Goal: Information Seeking & Learning: Learn about a topic

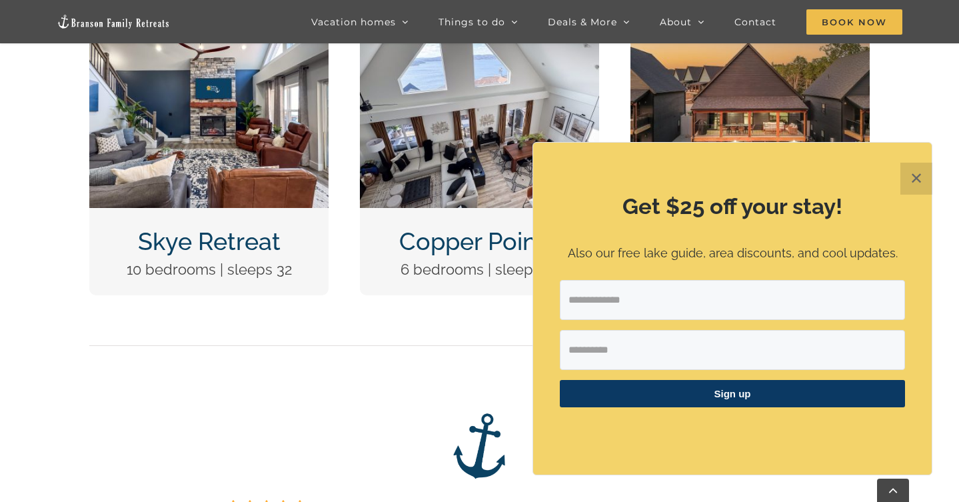
scroll to position [629, 0]
click at [915, 177] on button "✕" at bounding box center [916, 179] width 32 height 32
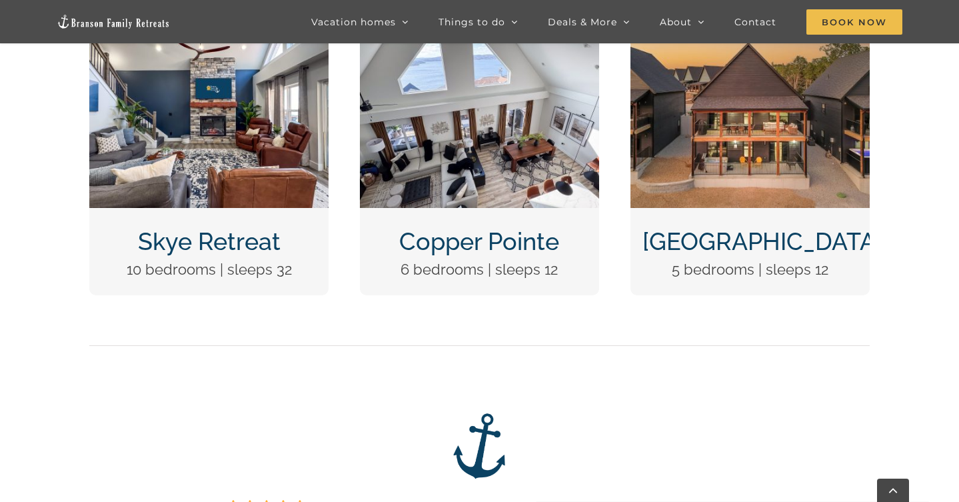
click at [174, 244] on link "Skye Retreat" at bounding box center [209, 241] width 143 height 28
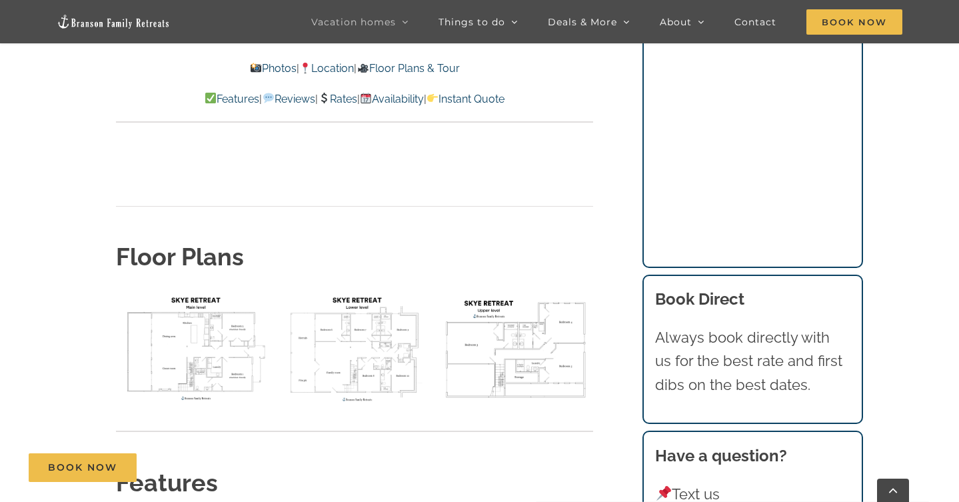
scroll to position [4776, 0]
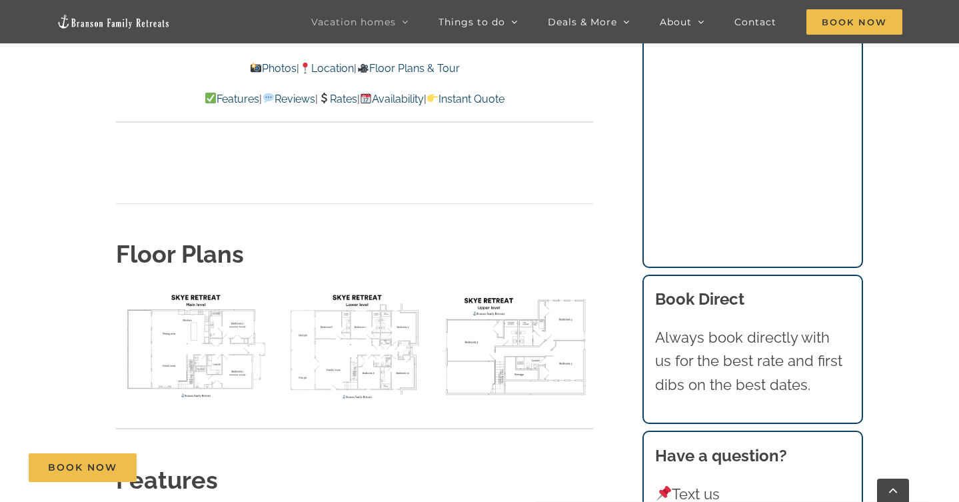
click at [200, 287] on img "floor plan Skye main level" at bounding box center [193, 345] width 155 height 116
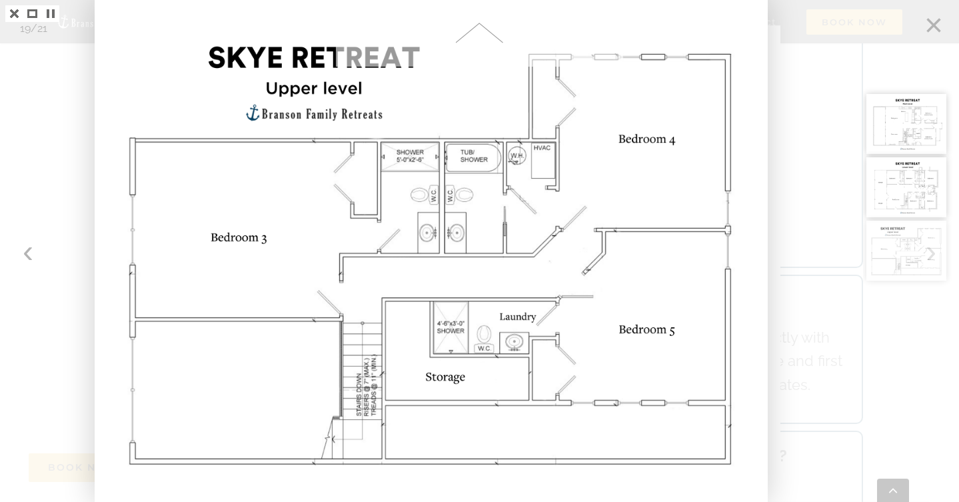
click at [932, 17] on div at bounding box center [911, 251] width 96 height 502
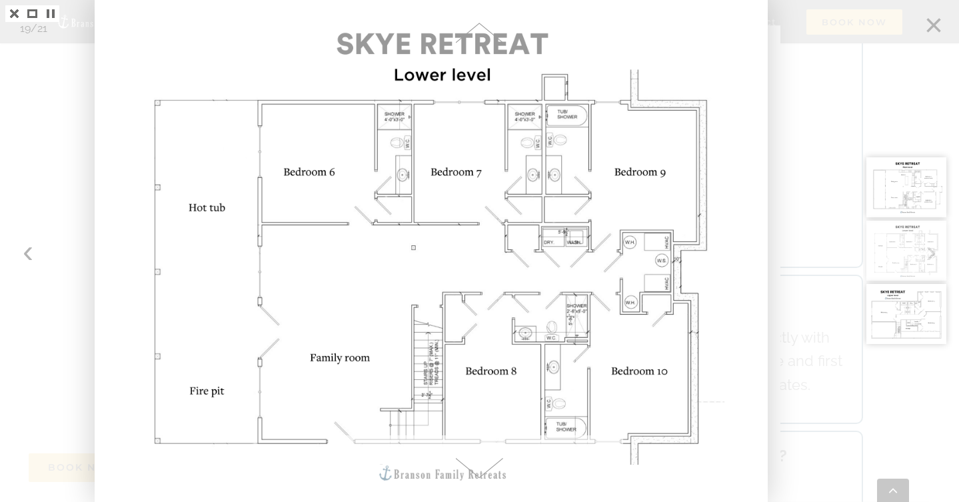
click at [932, 18] on div at bounding box center [911, 251] width 96 height 502
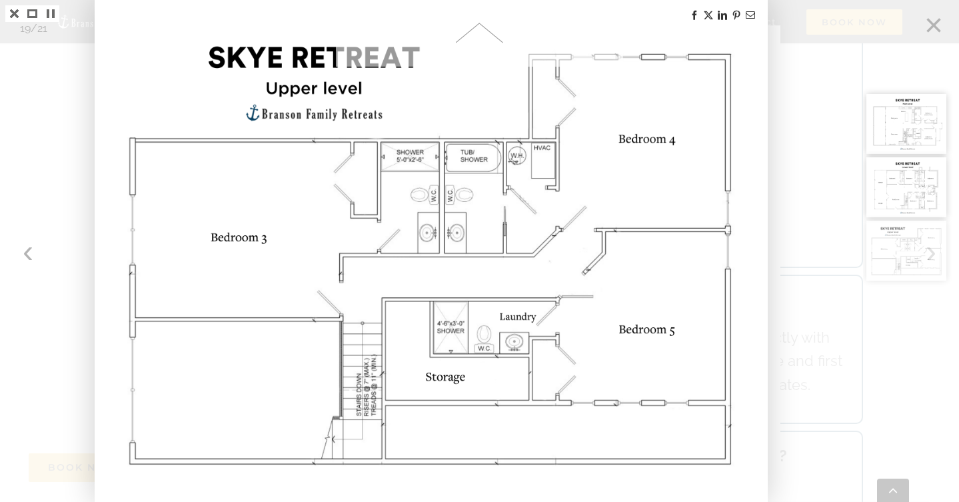
click at [932, 18] on div at bounding box center [911, 251] width 96 height 502
click at [28, 112] on div at bounding box center [479, 251] width 959 height 502
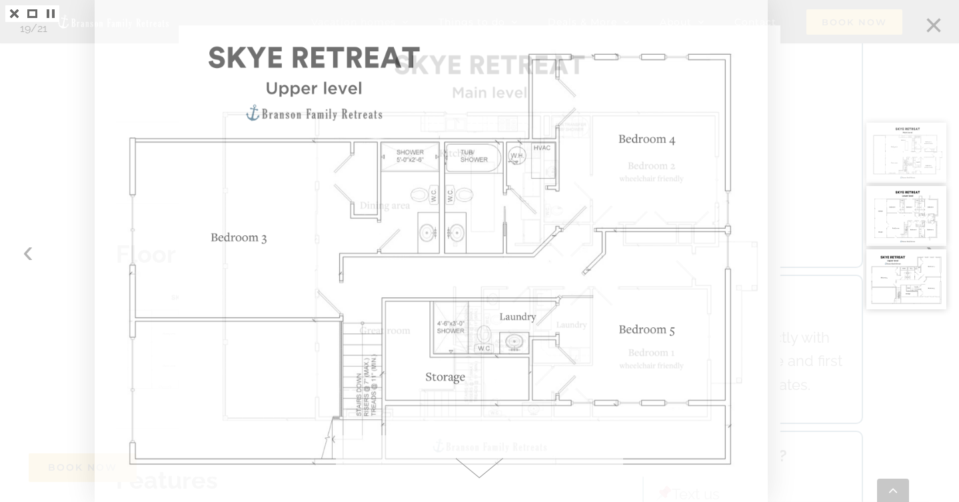
click at [27, 255] on div at bounding box center [479, 251] width 959 height 502
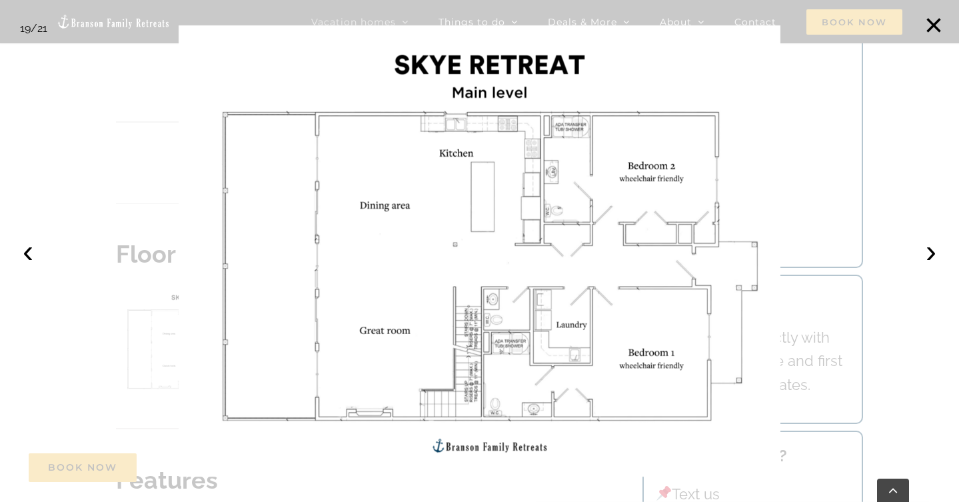
click at [27, 255] on button "‹" at bounding box center [27, 251] width 29 height 29
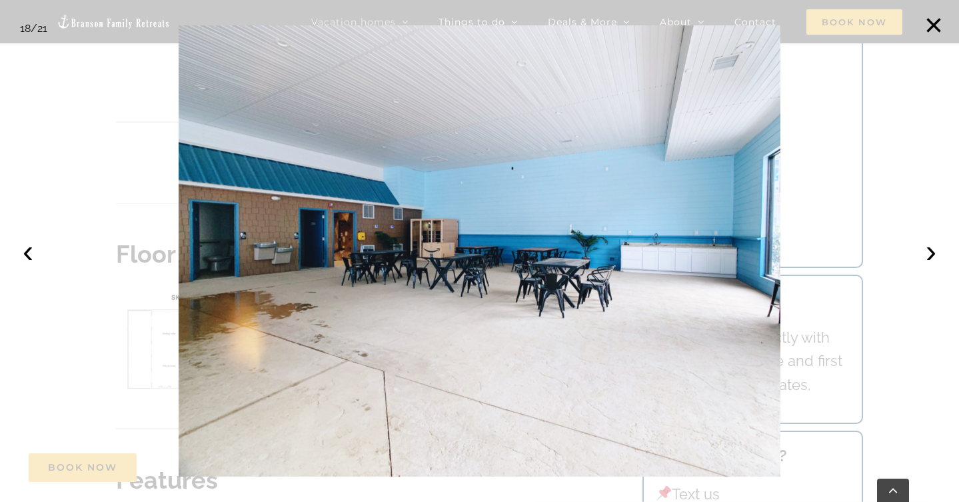
click at [27, 255] on button "‹" at bounding box center [27, 251] width 29 height 29
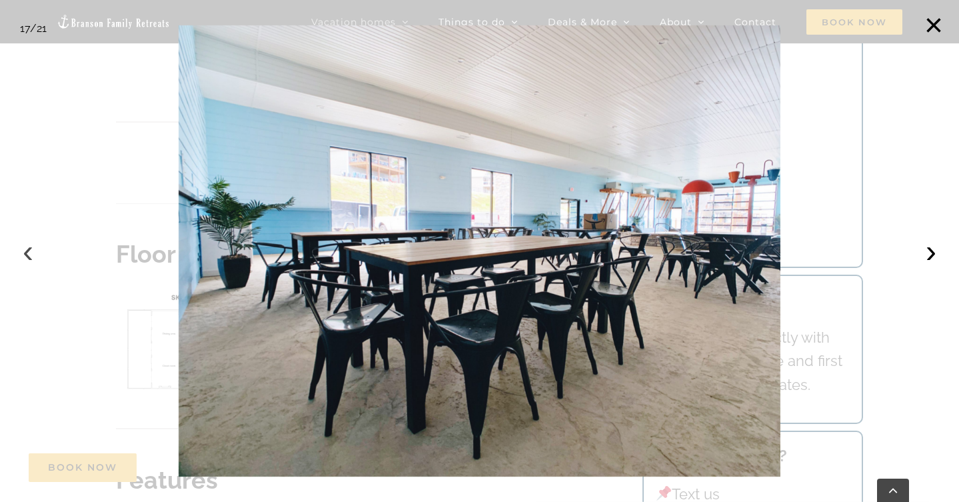
click at [27, 255] on button "‹" at bounding box center [27, 251] width 29 height 29
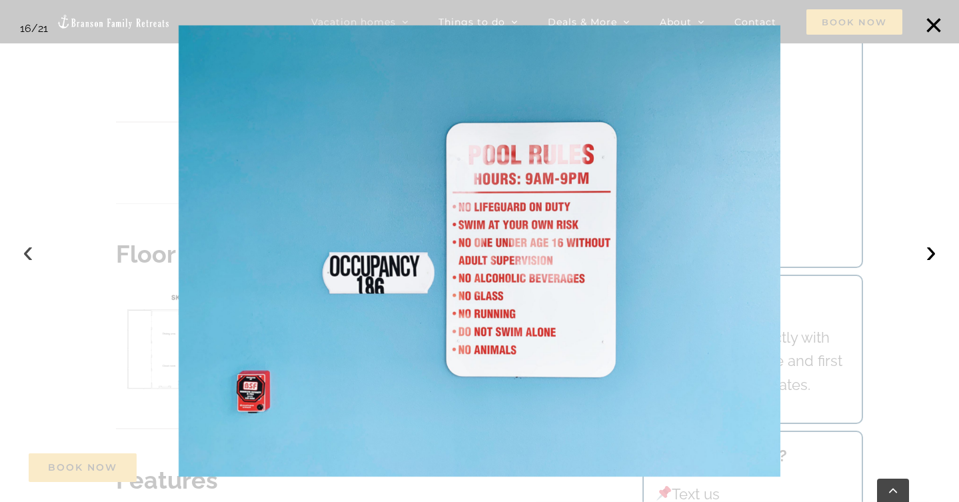
click at [27, 255] on button "‹" at bounding box center [27, 251] width 29 height 29
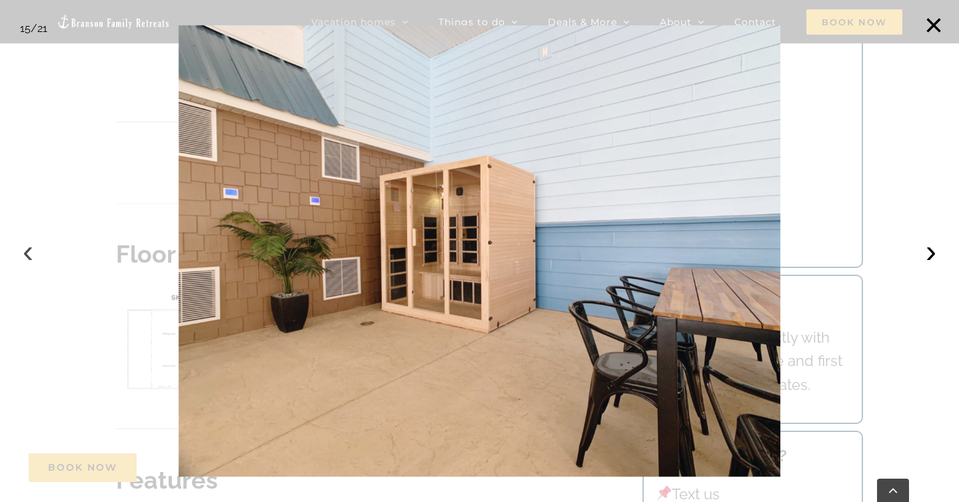
click at [27, 255] on button "‹" at bounding box center [27, 251] width 29 height 29
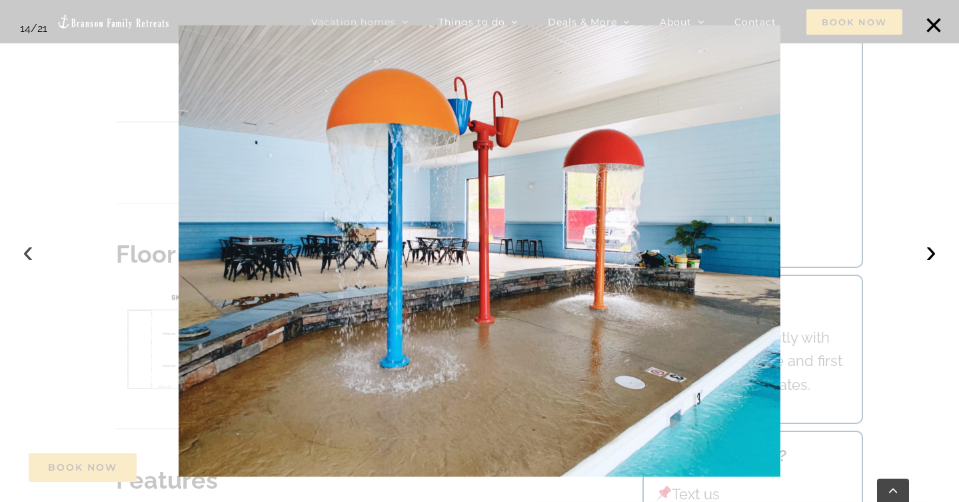
click at [27, 255] on button "‹" at bounding box center [27, 251] width 29 height 29
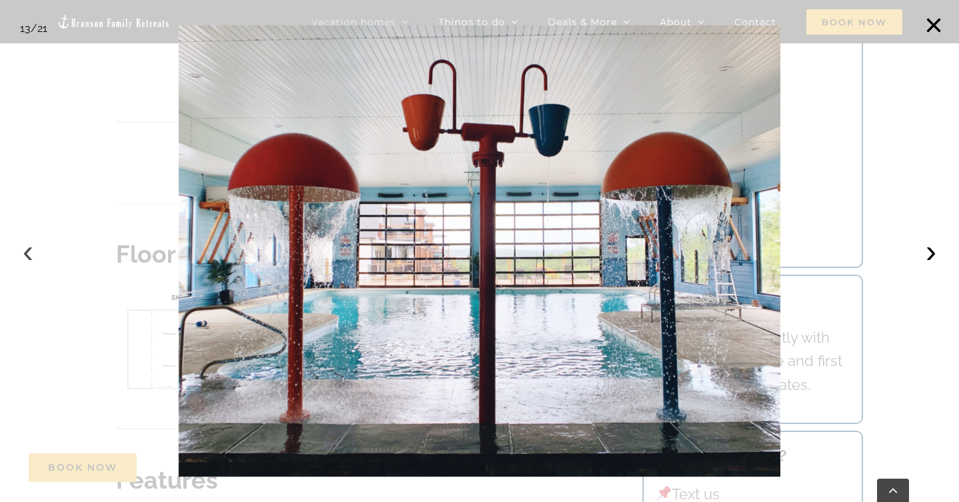
click at [27, 255] on button "‹" at bounding box center [27, 251] width 29 height 29
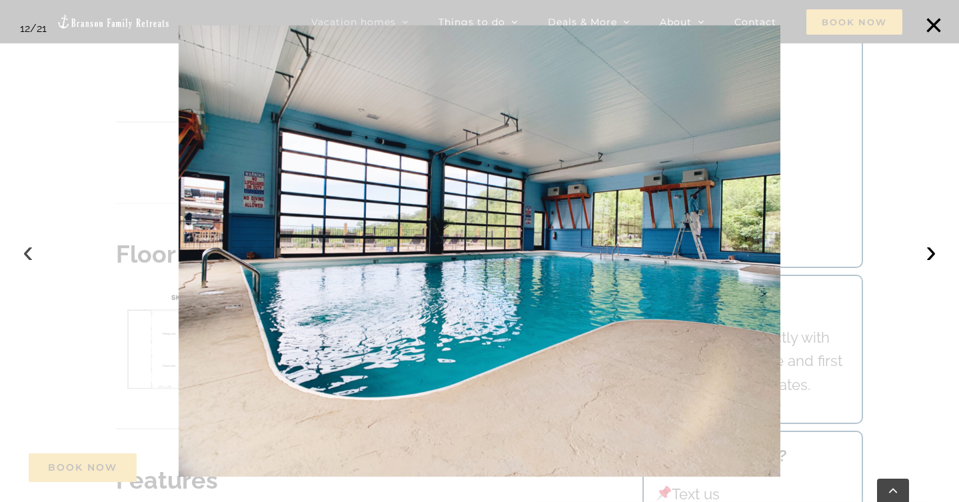
click at [25, 255] on button "‹" at bounding box center [27, 251] width 29 height 29
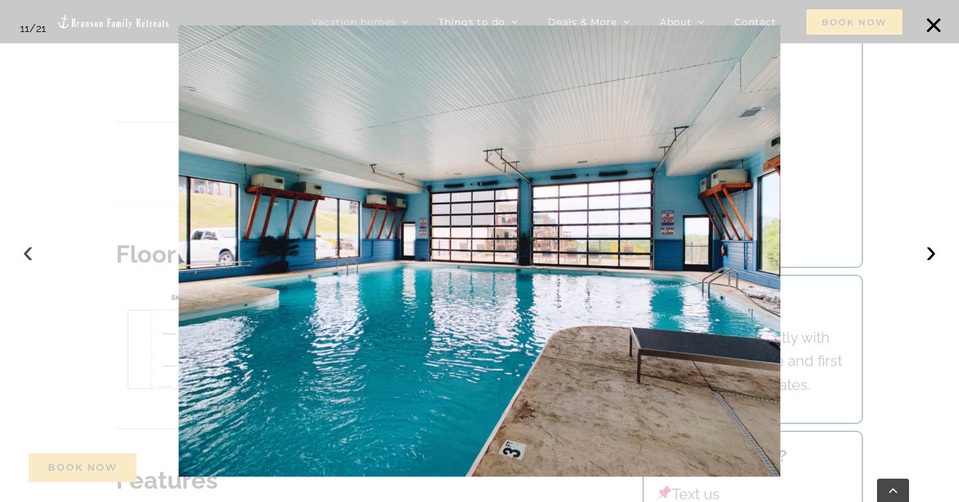
click at [25, 255] on button "‹" at bounding box center [27, 251] width 29 height 29
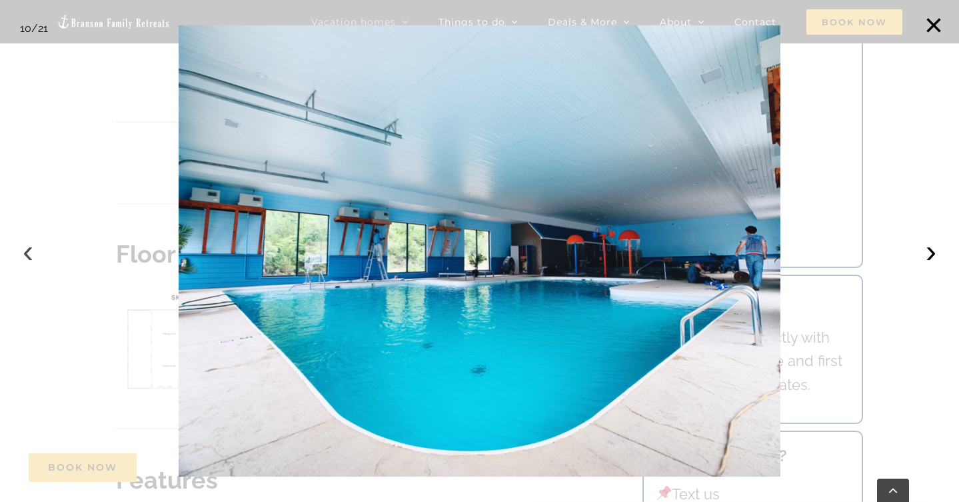
click at [27, 251] on button "‹" at bounding box center [27, 251] width 29 height 29
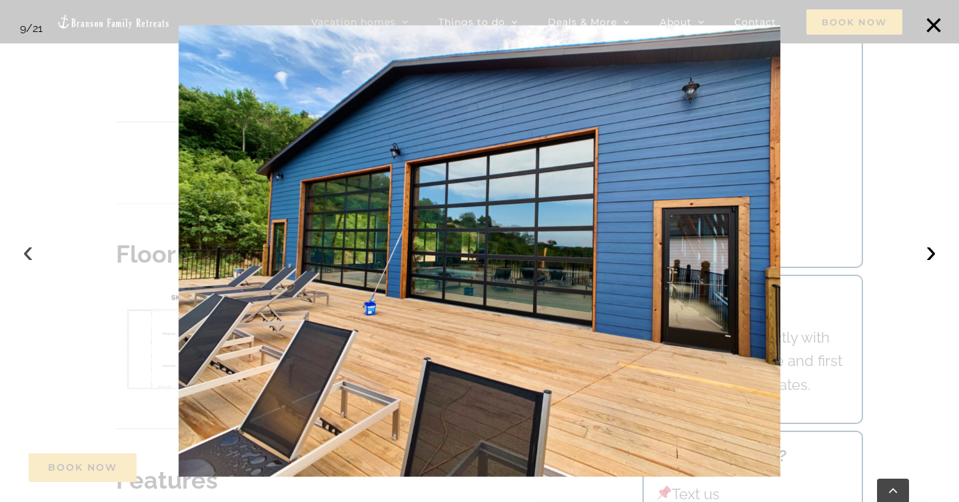
click at [27, 251] on button "‹" at bounding box center [27, 251] width 29 height 29
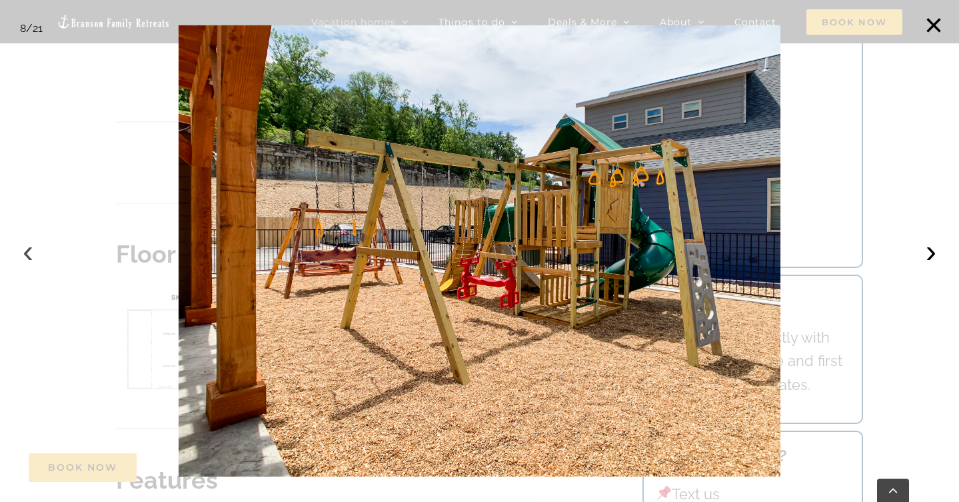
click at [27, 250] on button "‹" at bounding box center [27, 251] width 29 height 29
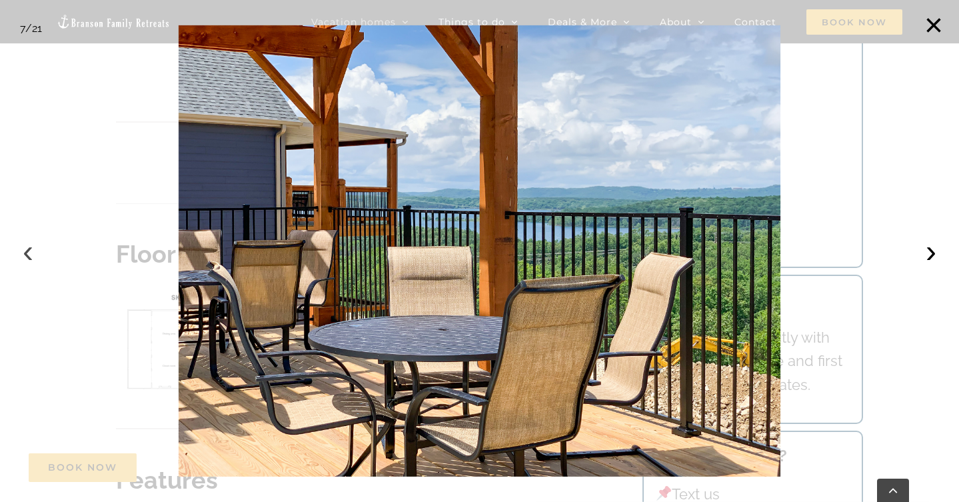
click at [27, 250] on button "‹" at bounding box center [27, 251] width 29 height 29
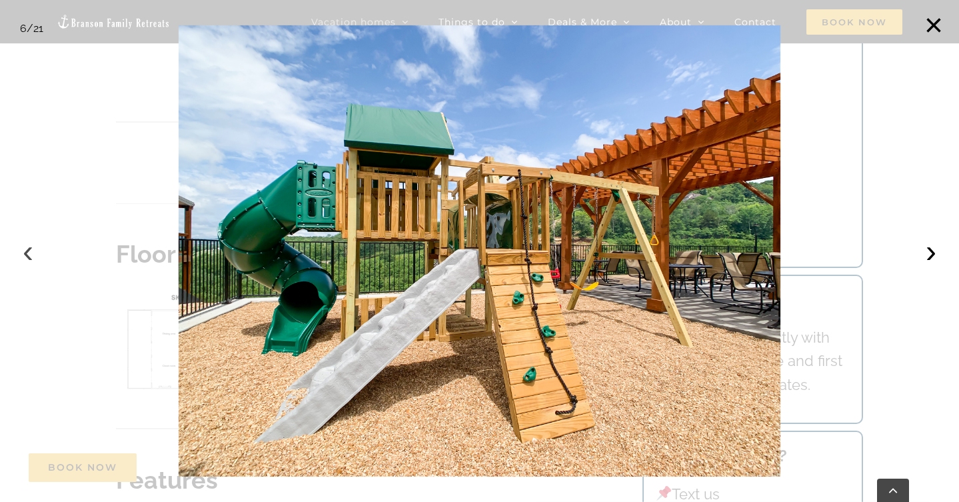
click at [27, 250] on button "‹" at bounding box center [27, 251] width 29 height 29
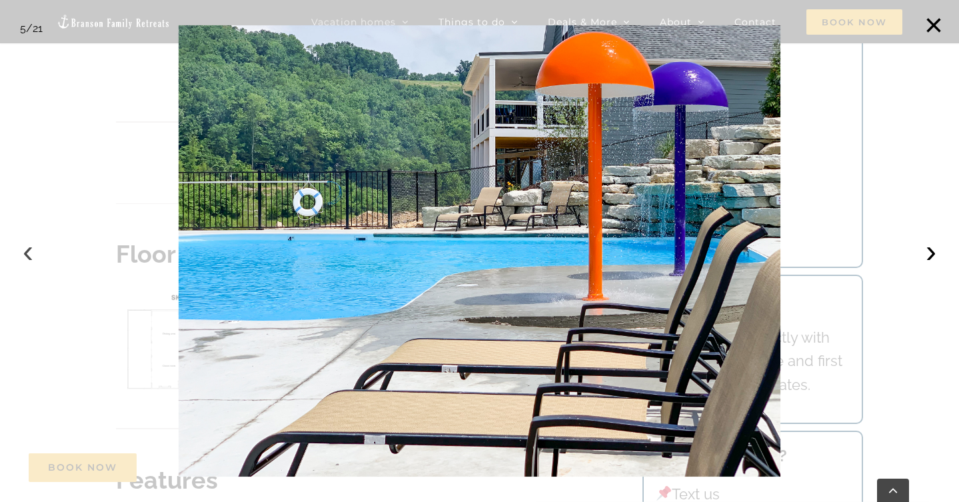
click at [27, 250] on button "‹" at bounding box center [27, 251] width 29 height 29
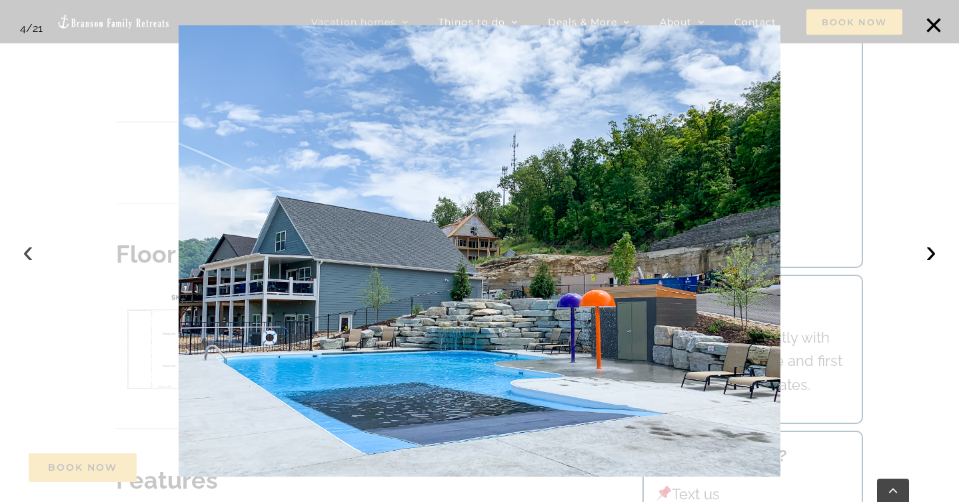
click at [27, 250] on button "‹" at bounding box center [27, 251] width 29 height 29
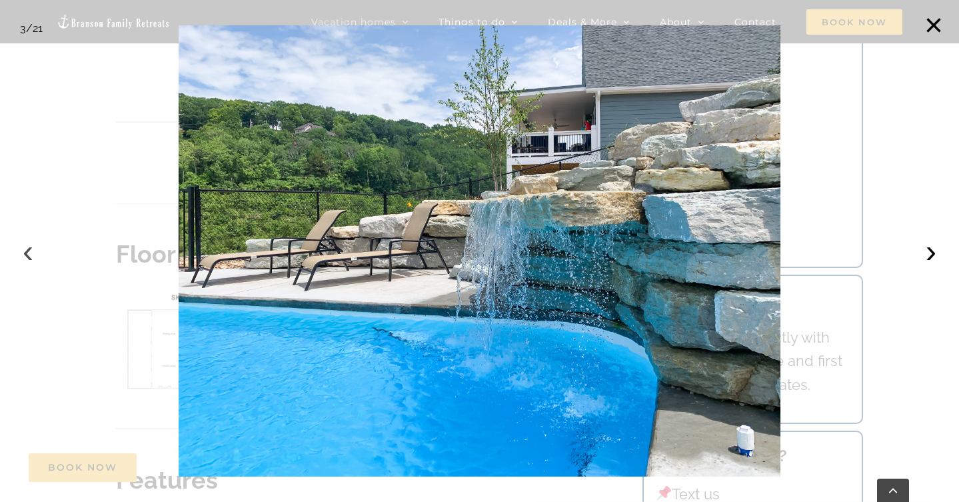
click at [27, 250] on button "‹" at bounding box center [27, 251] width 29 height 29
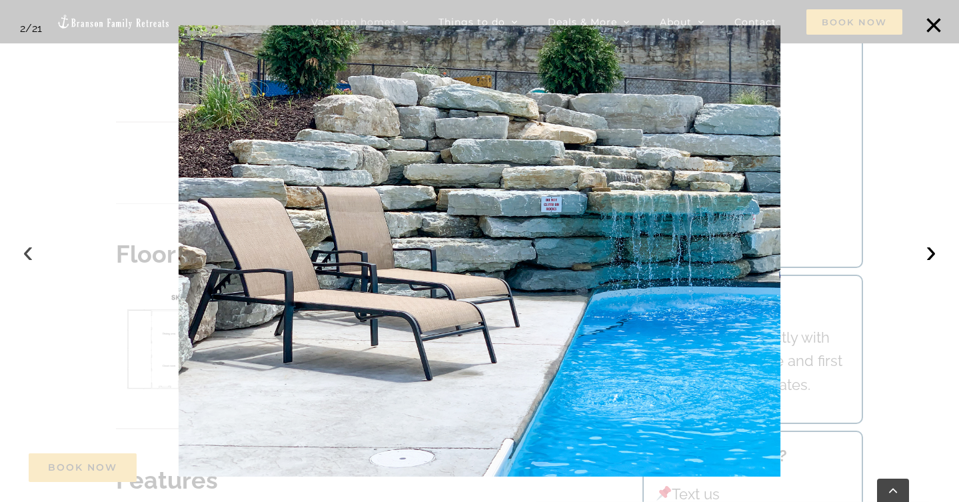
click at [27, 250] on button "‹" at bounding box center [27, 251] width 29 height 29
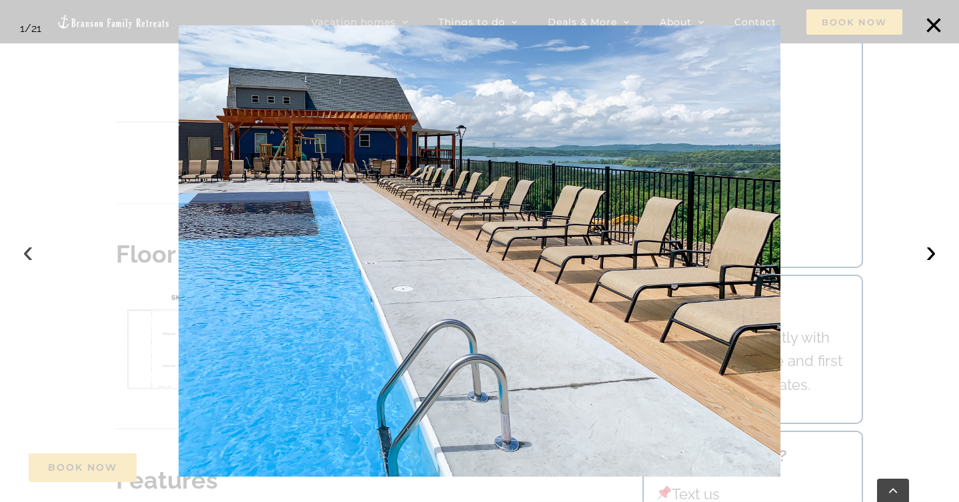
click at [26, 250] on button "‹" at bounding box center [27, 251] width 29 height 29
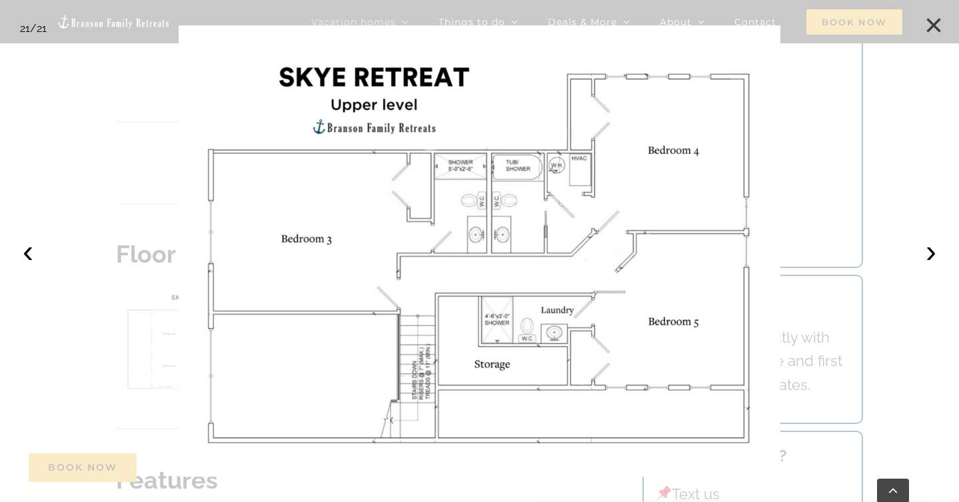
click at [934, 21] on button "×" at bounding box center [933, 25] width 29 height 29
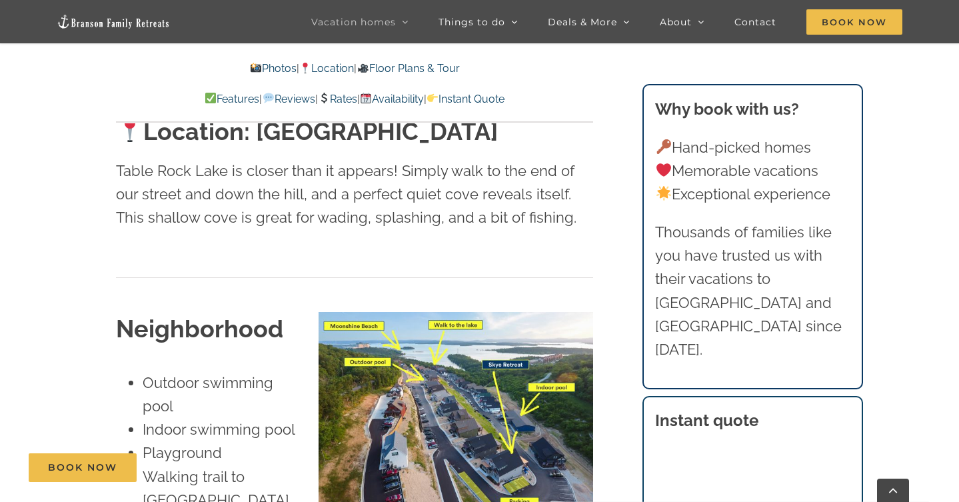
scroll to position [2962, 0]
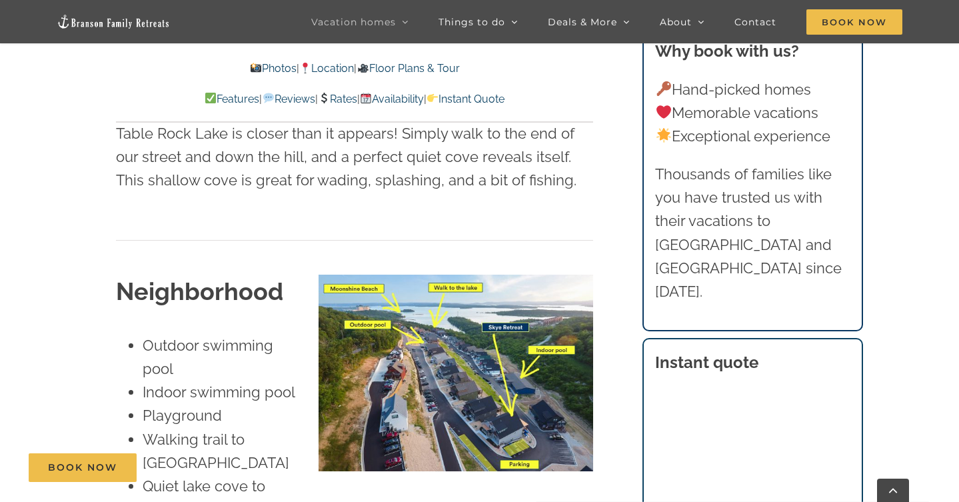
scroll to position [3043, 0]
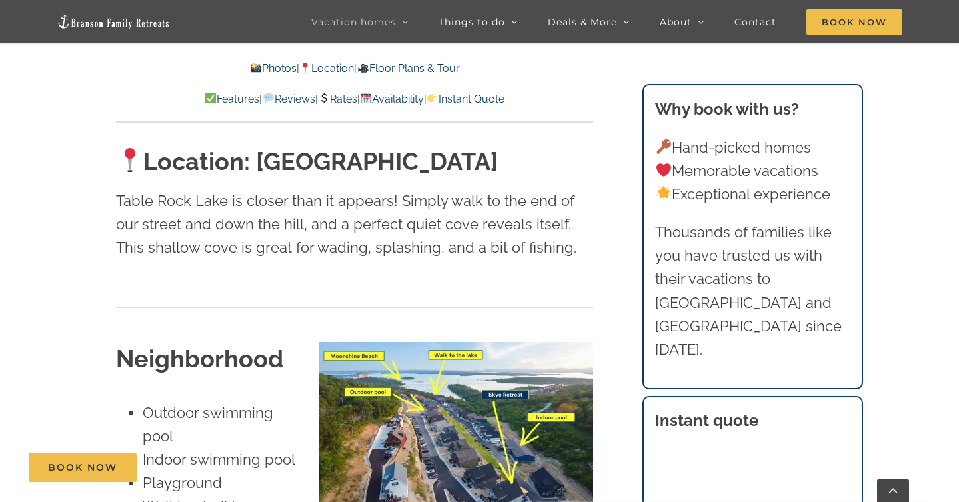
scroll to position [2797, 0]
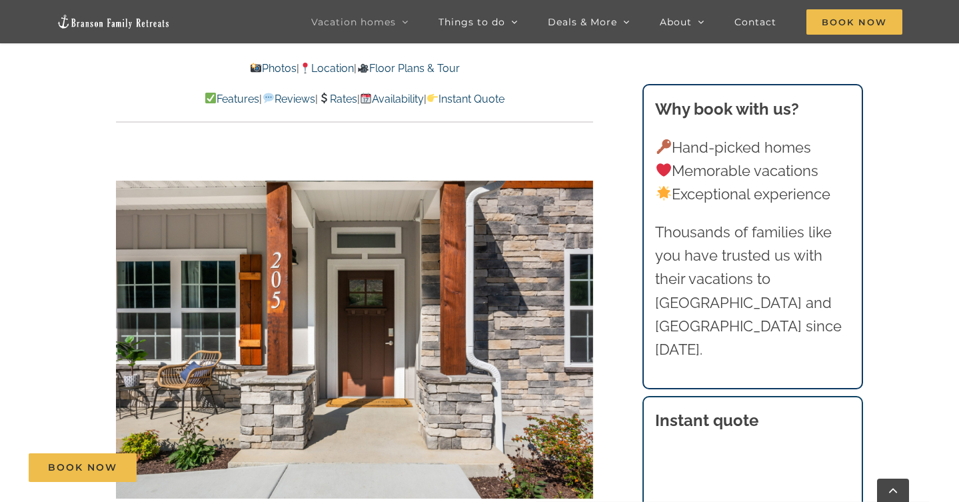
scroll to position [912, 0]
click at [476, 295] on div at bounding box center [354, 339] width 477 height 392
click at [357, 337] on link at bounding box center [354, 339] width 53 height 53
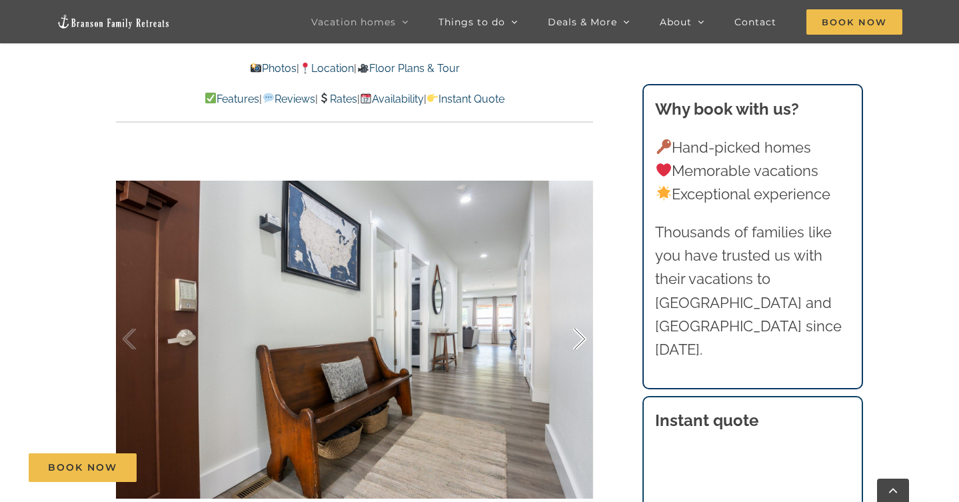
click at [581, 337] on div at bounding box center [565, 339] width 41 height 83
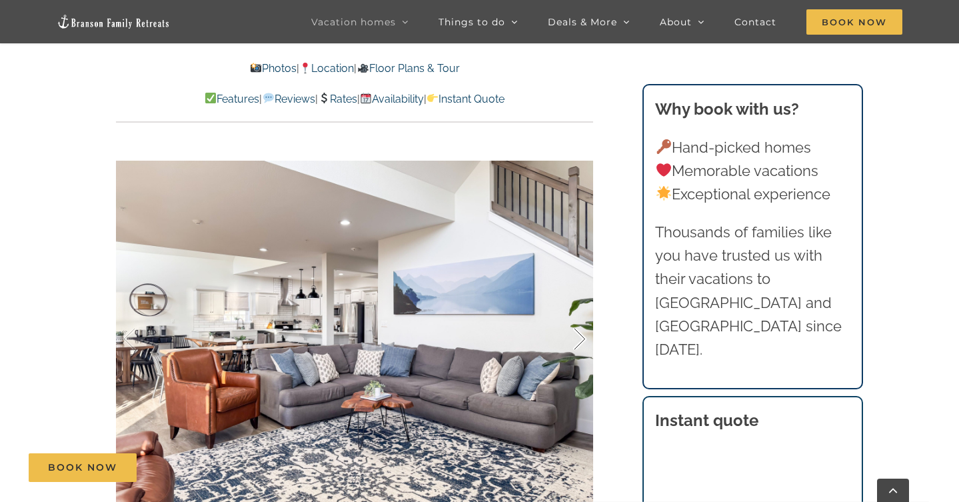
click at [581, 337] on div at bounding box center [565, 339] width 41 height 83
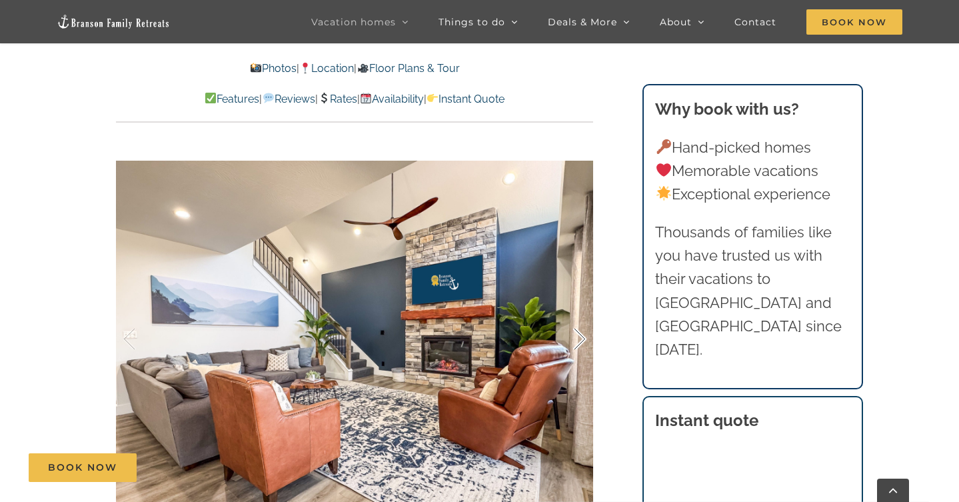
click at [583, 337] on div at bounding box center [565, 339] width 41 height 83
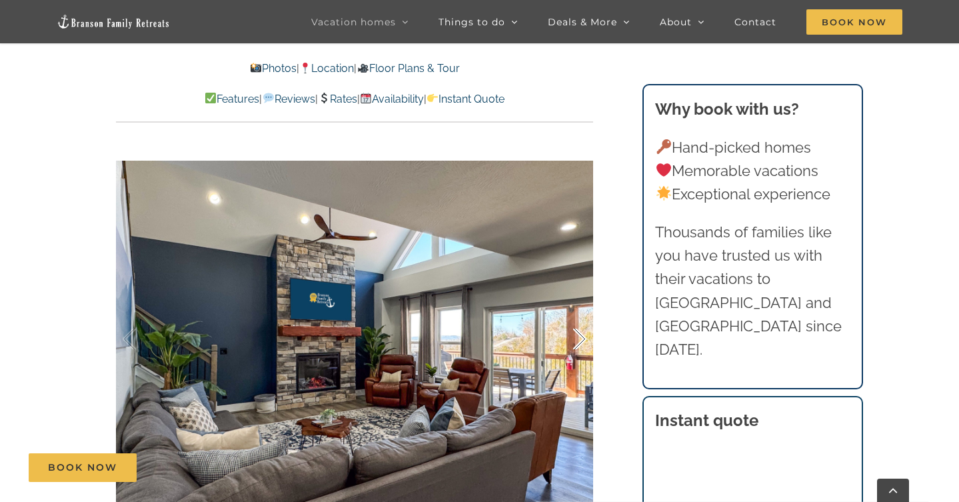
click at [583, 336] on div at bounding box center [565, 339] width 41 height 83
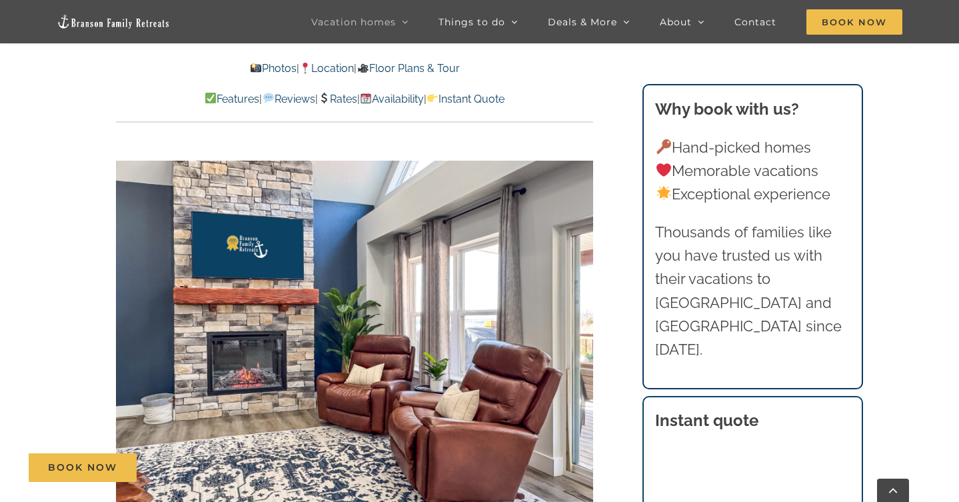
click at [583, 336] on div "12 / 100" at bounding box center [354, 339] width 477 height 392
click at [579, 342] on div at bounding box center [565, 339] width 41 height 83
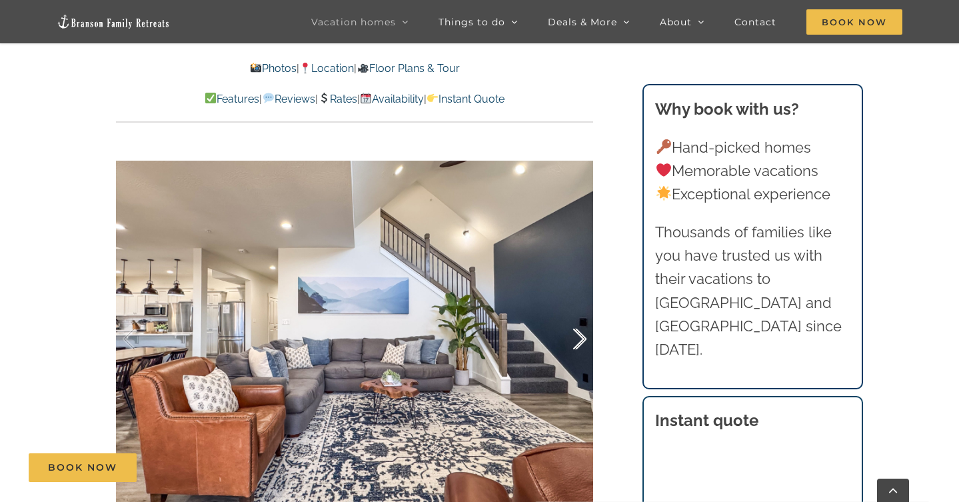
click at [579, 341] on div at bounding box center [565, 339] width 41 height 83
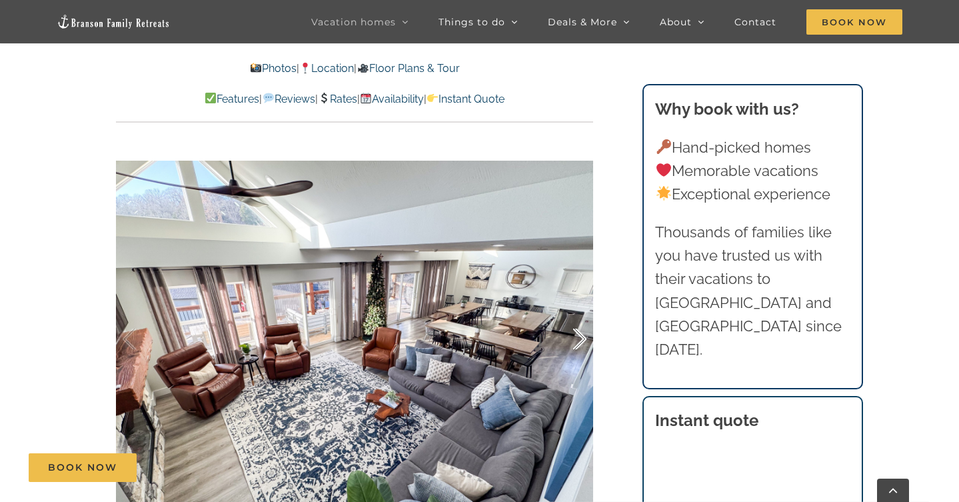
click at [579, 341] on div at bounding box center [565, 339] width 41 height 83
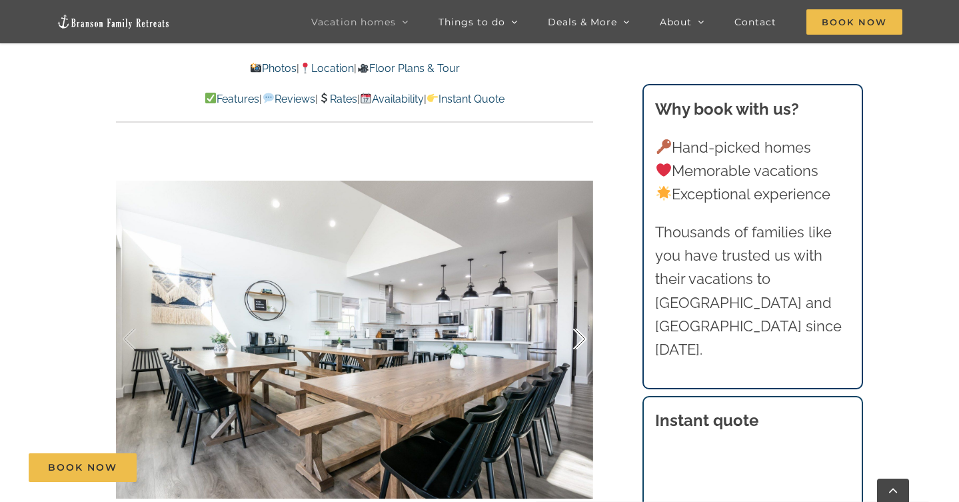
click at [579, 341] on div at bounding box center [565, 339] width 41 height 83
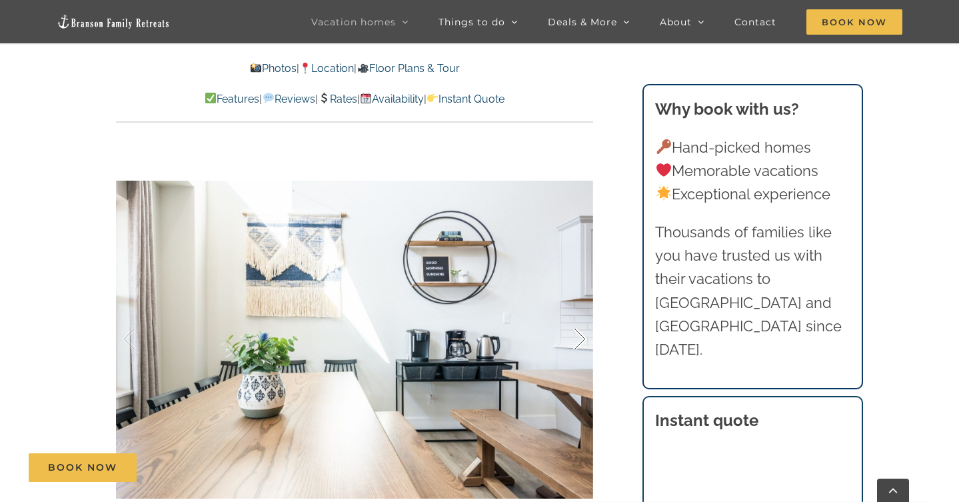
click at [579, 341] on div at bounding box center [565, 339] width 41 height 83
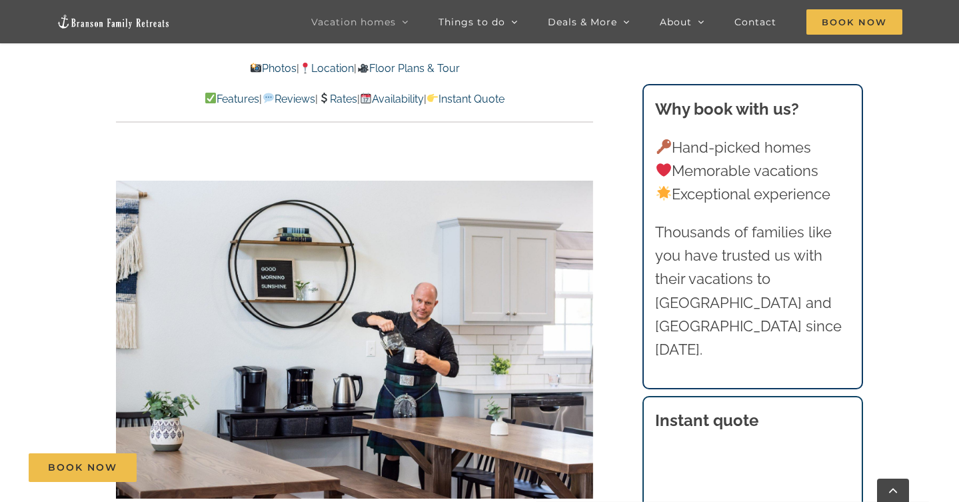
click at [579, 341] on div at bounding box center [354, 339] width 477 height 392
click at [585, 337] on div at bounding box center [565, 339] width 41 height 83
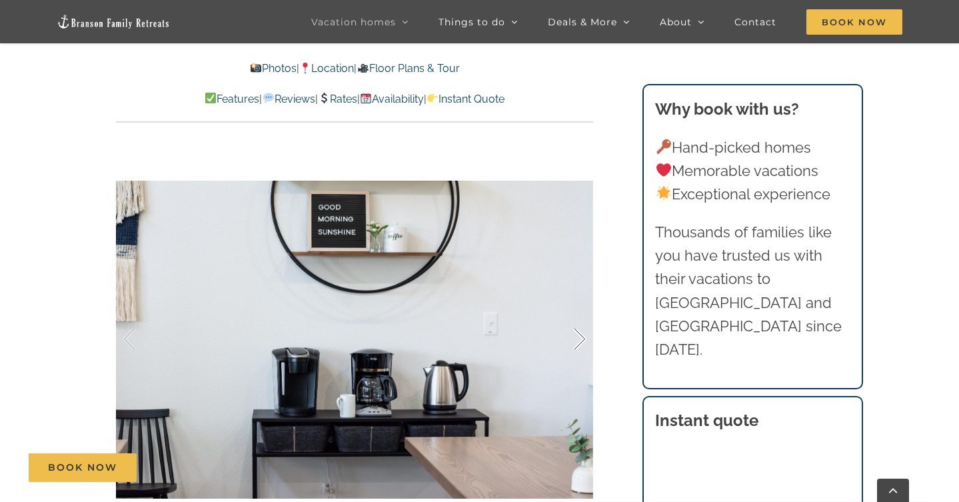
click at [585, 337] on div at bounding box center [565, 339] width 41 height 83
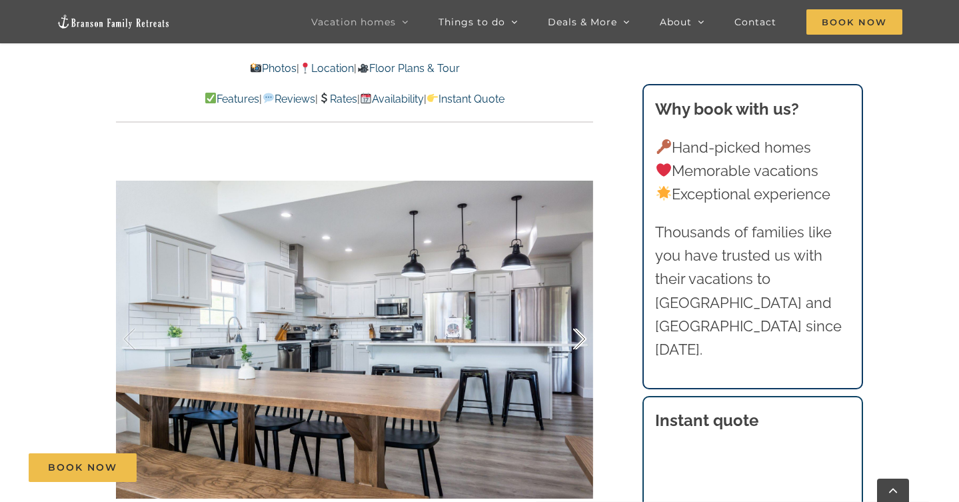
click at [584, 335] on div at bounding box center [565, 339] width 41 height 83
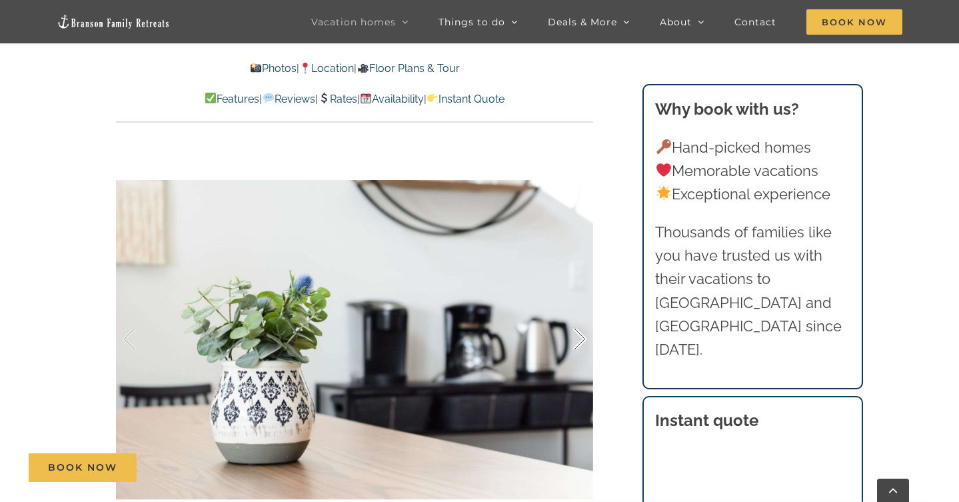
click at [584, 335] on div at bounding box center [565, 339] width 41 height 83
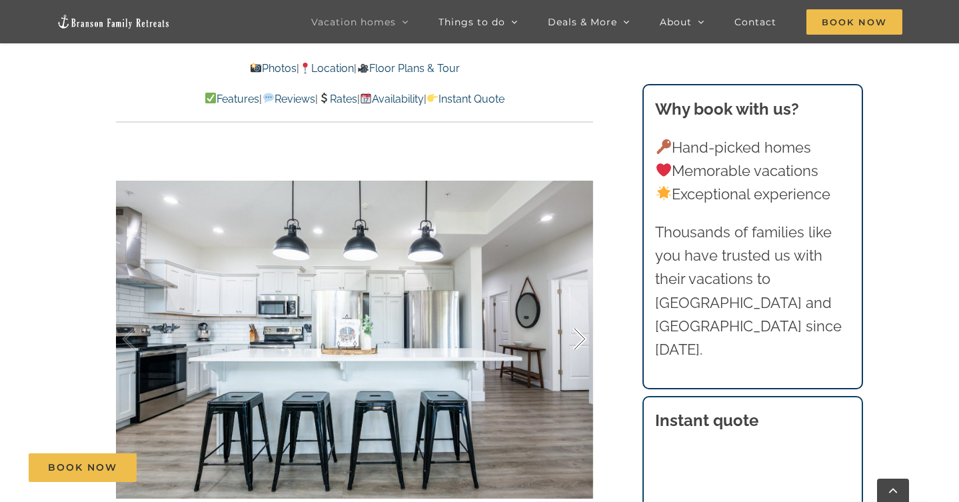
click at [584, 335] on div at bounding box center [565, 339] width 41 height 83
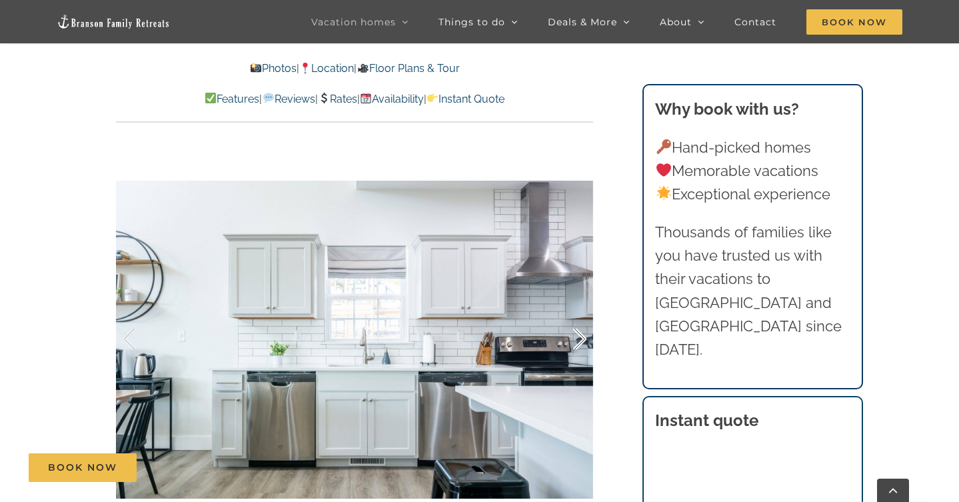
click at [584, 335] on div at bounding box center [565, 339] width 41 height 83
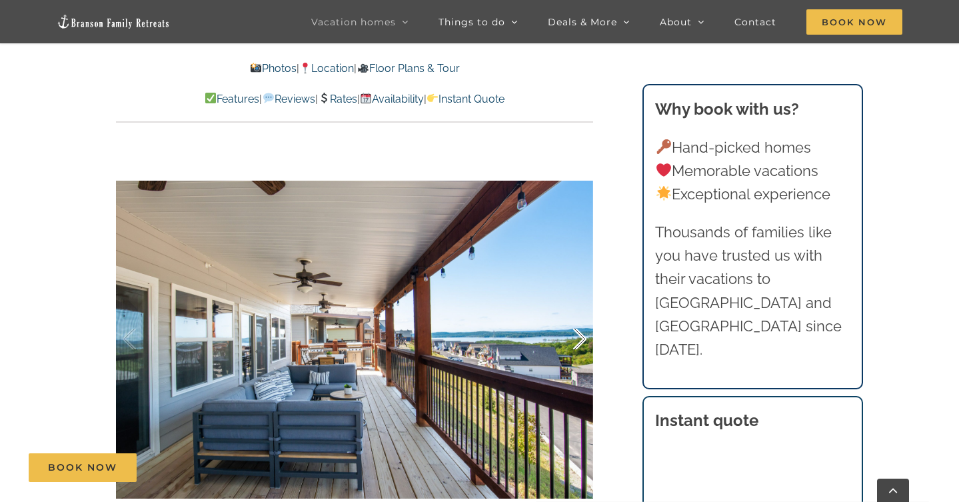
click at [585, 337] on div at bounding box center [565, 339] width 41 height 83
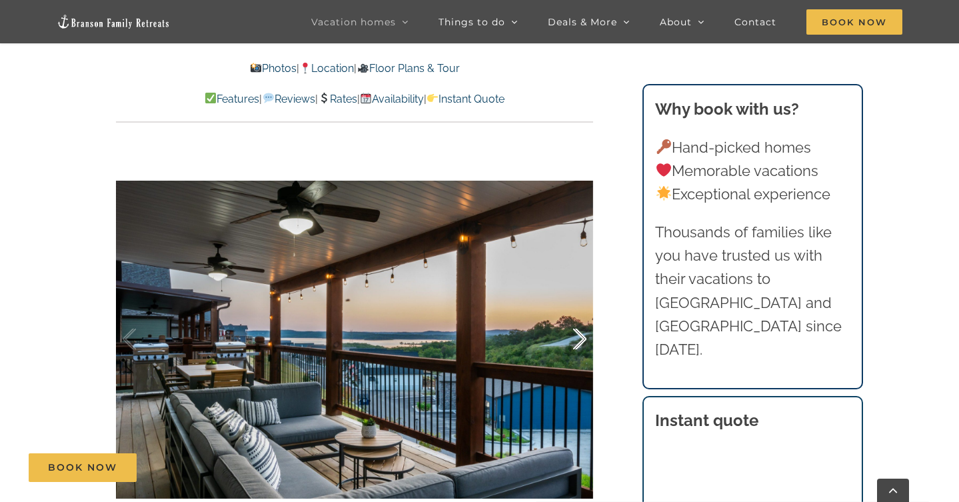
click at [584, 336] on div at bounding box center [565, 339] width 41 height 83
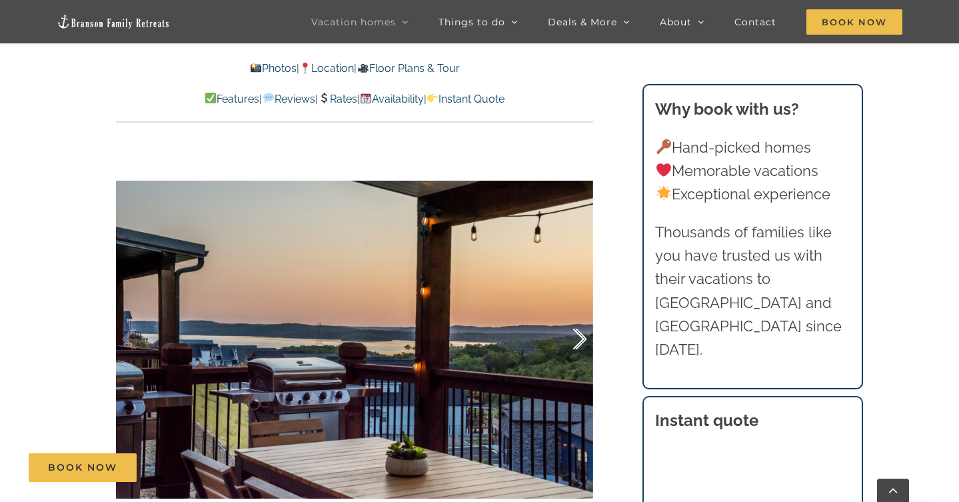
click at [584, 336] on div at bounding box center [565, 339] width 41 height 83
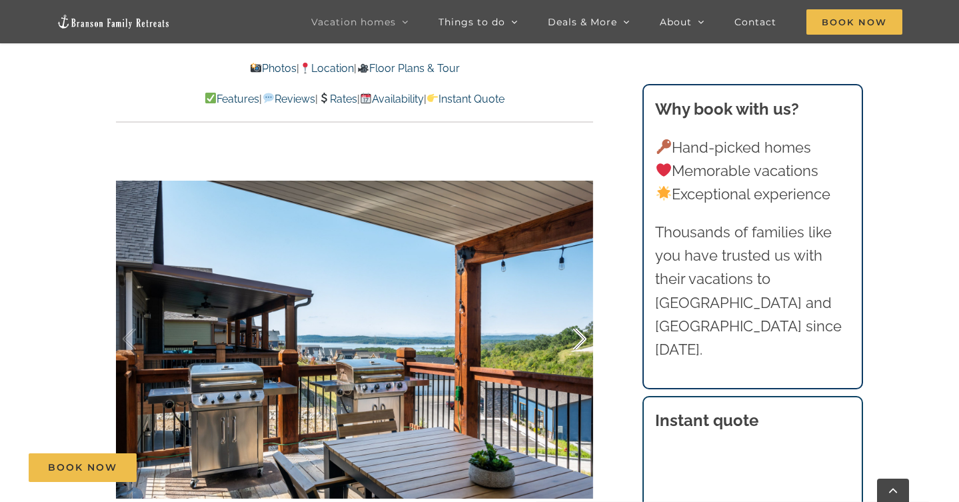
click at [584, 336] on div at bounding box center [565, 339] width 41 height 83
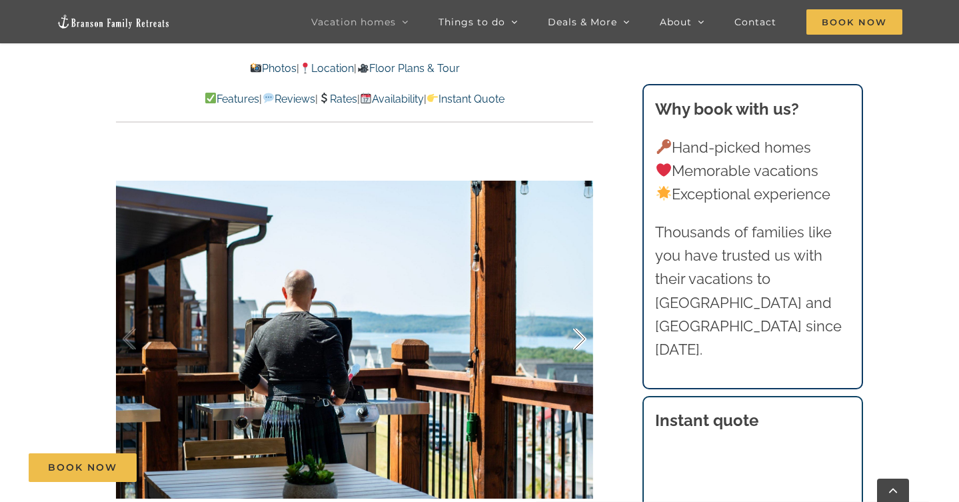
click at [584, 336] on div at bounding box center [565, 339] width 41 height 83
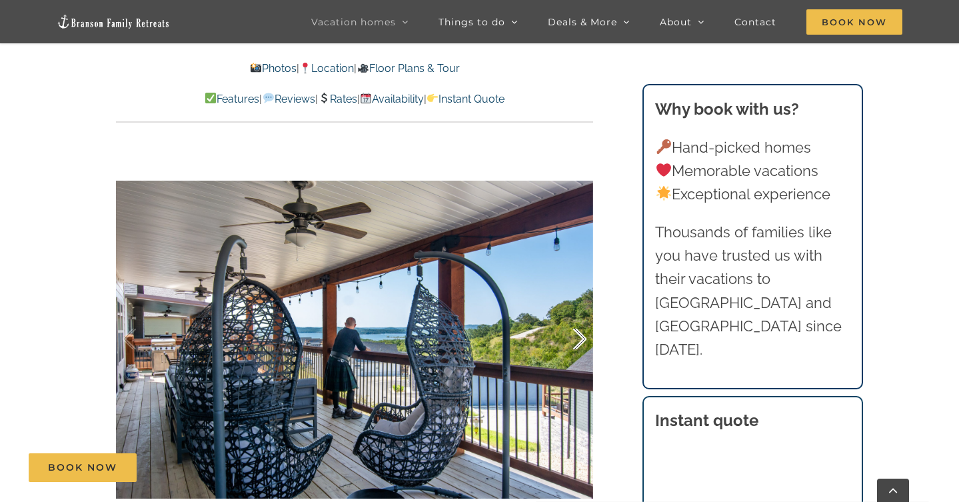
click at [584, 336] on div at bounding box center [565, 339] width 41 height 83
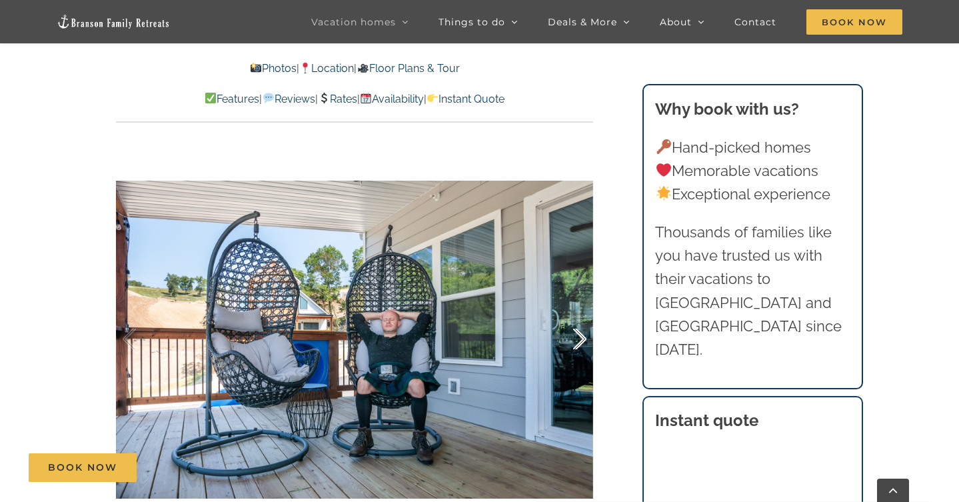
click at [585, 336] on div at bounding box center [565, 339] width 41 height 83
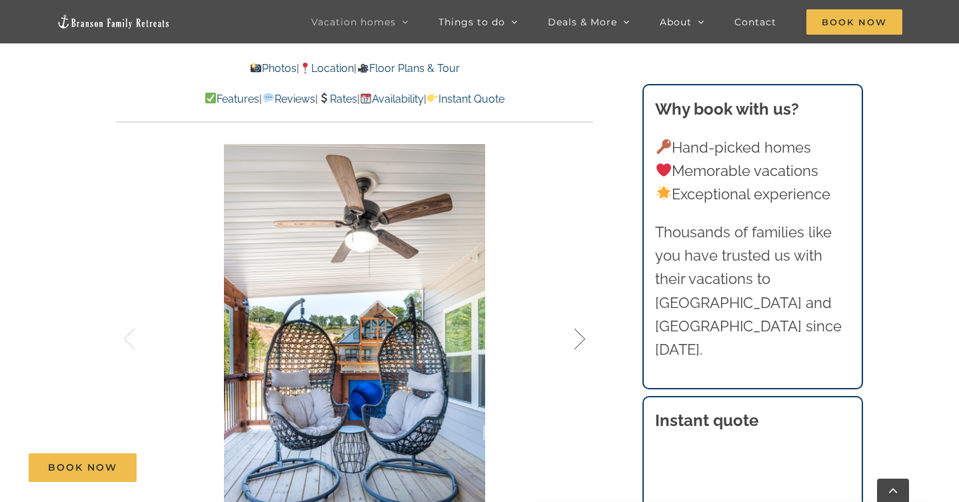
click at [585, 336] on div at bounding box center [565, 339] width 41 height 83
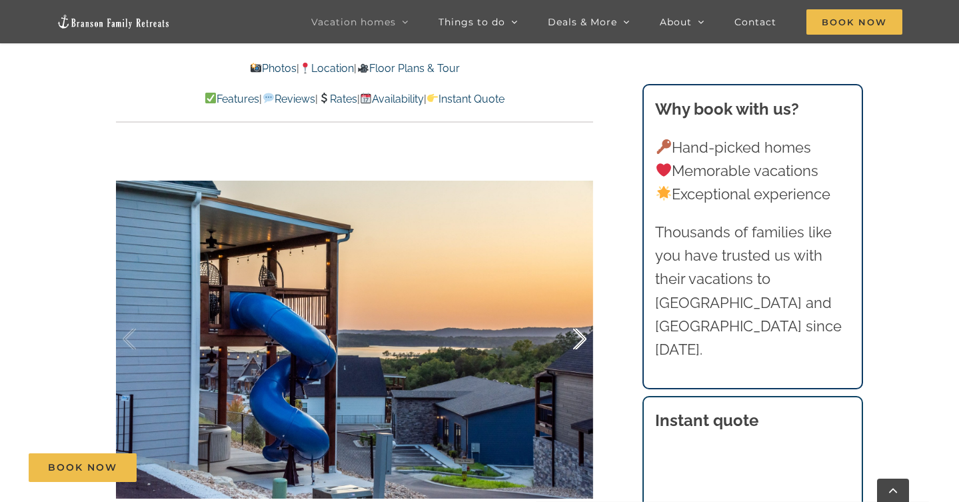
click at [585, 336] on div at bounding box center [565, 339] width 41 height 83
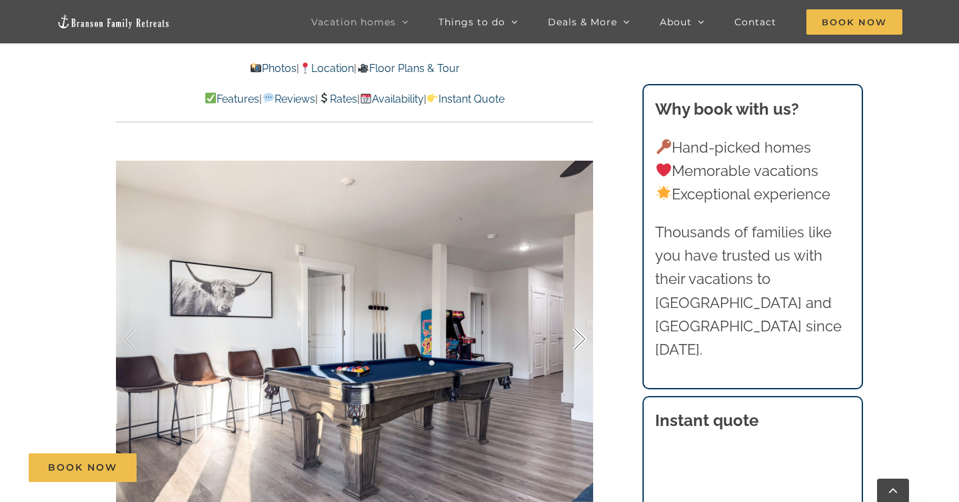
click at [585, 336] on div at bounding box center [565, 339] width 41 height 83
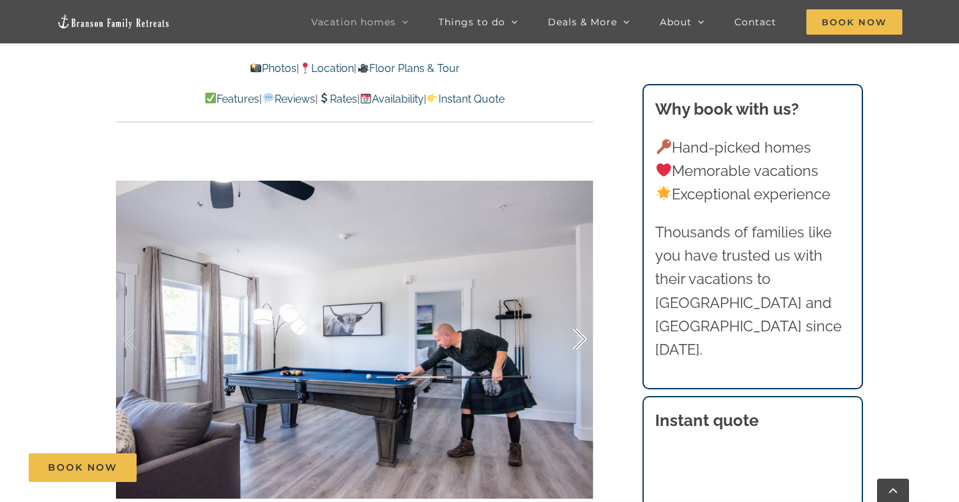
click at [585, 336] on div at bounding box center [565, 339] width 41 height 83
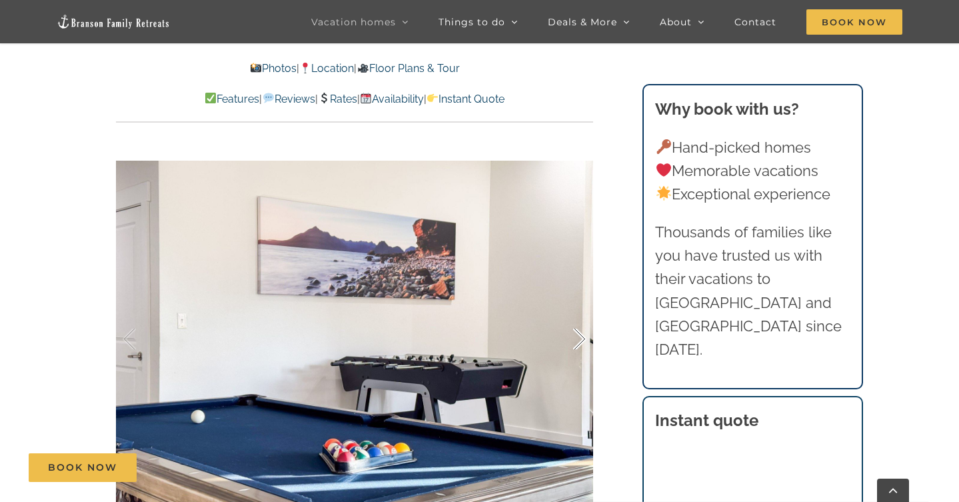
click at [585, 336] on div at bounding box center [565, 339] width 41 height 83
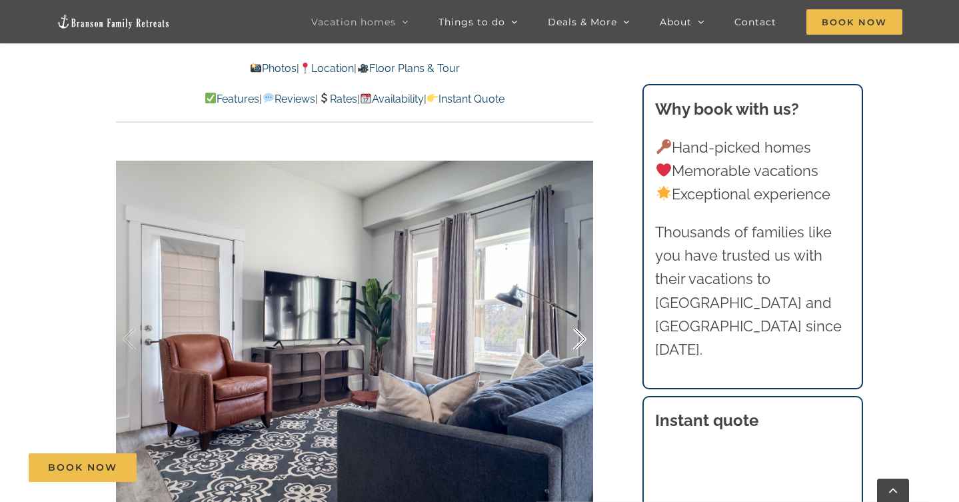
click at [585, 336] on div at bounding box center [565, 339] width 41 height 83
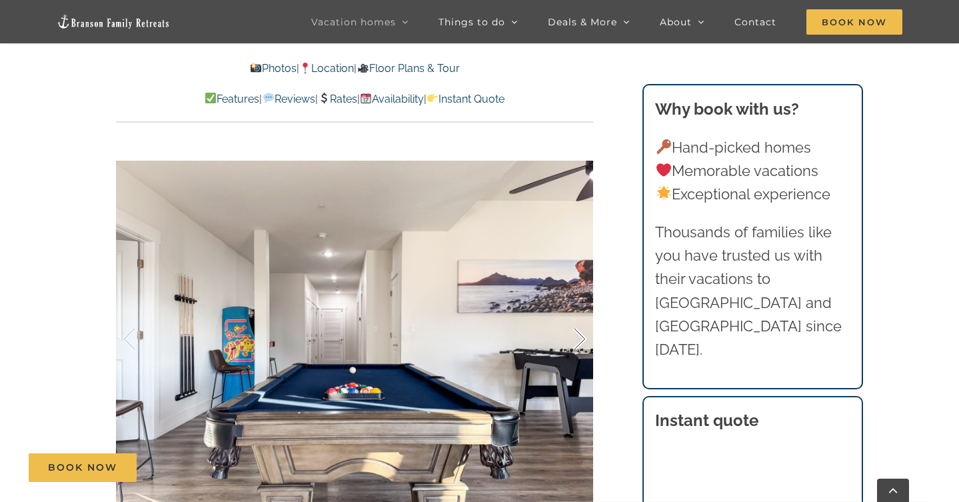
click at [585, 336] on div at bounding box center [565, 339] width 41 height 83
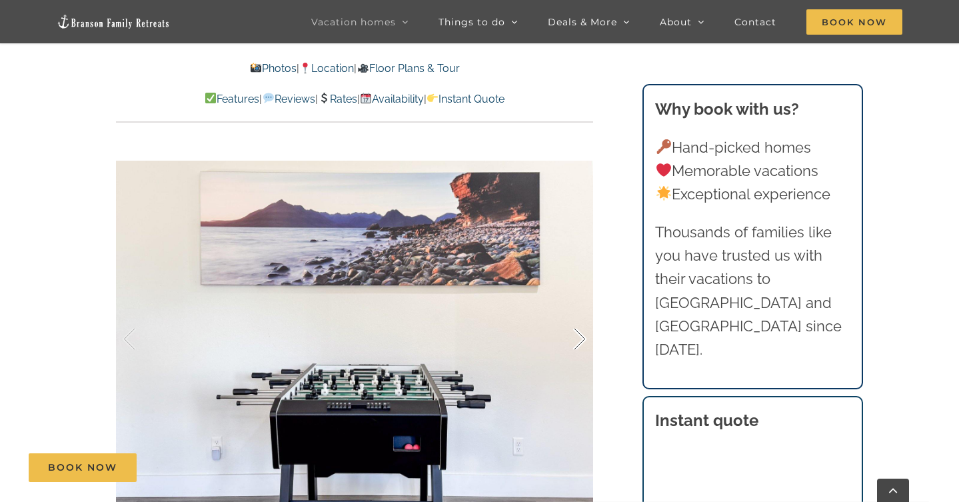
click at [585, 336] on div at bounding box center [565, 339] width 41 height 83
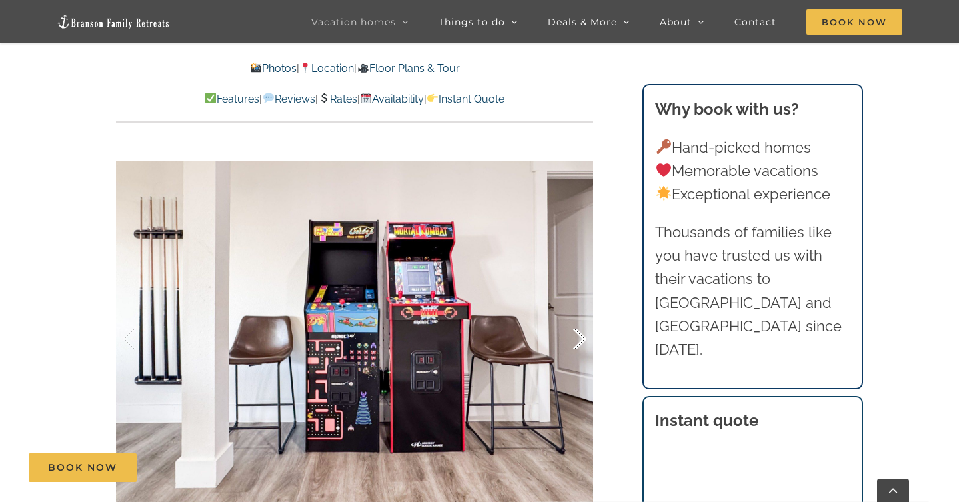
click at [585, 337] on div at bounding box center [565, 339] width 41 height 83
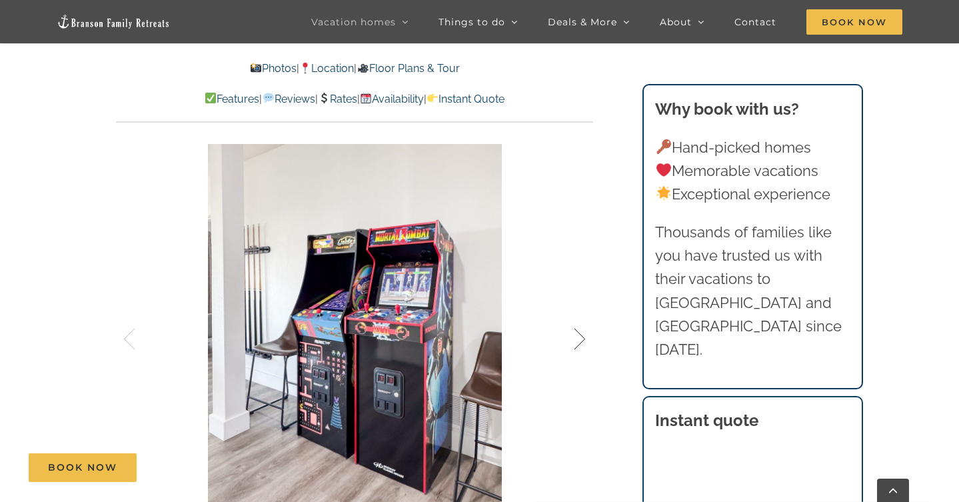
click at [585, 337] on div at bounding box center [565, 339] width 41 height 83
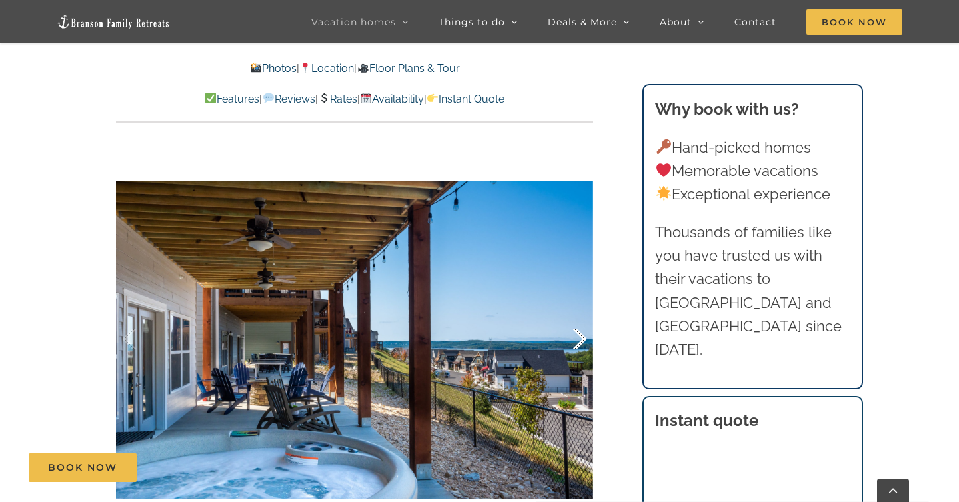
click at [585, 337] on div at bounding box center [565, 339] width 41 height 83
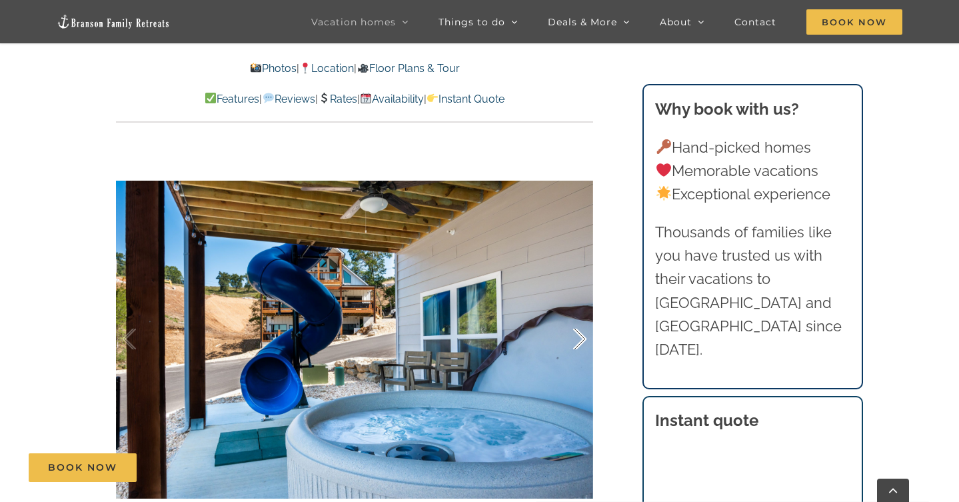
click at [585, 337] on div at bounding box center [565, 339] width 41 height 83
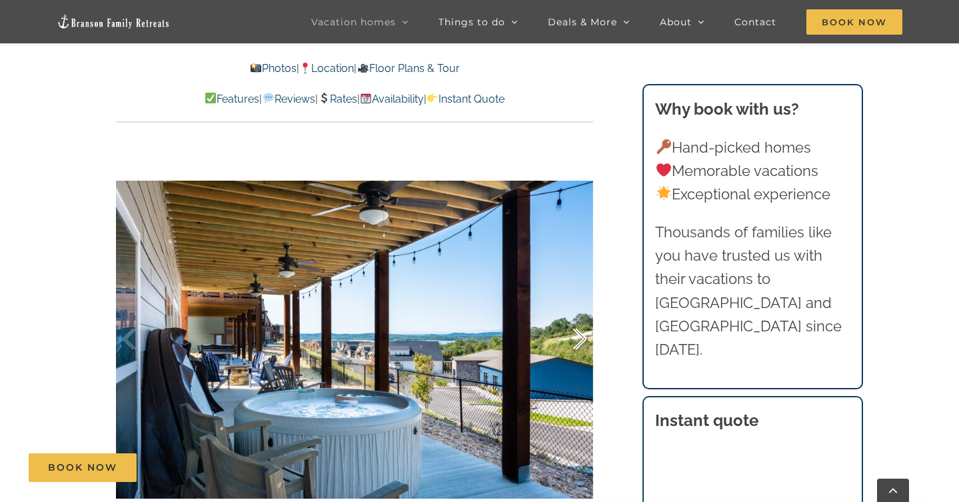
click at [585, 337] on div at bounding box center [565, 339] width 41 height 83
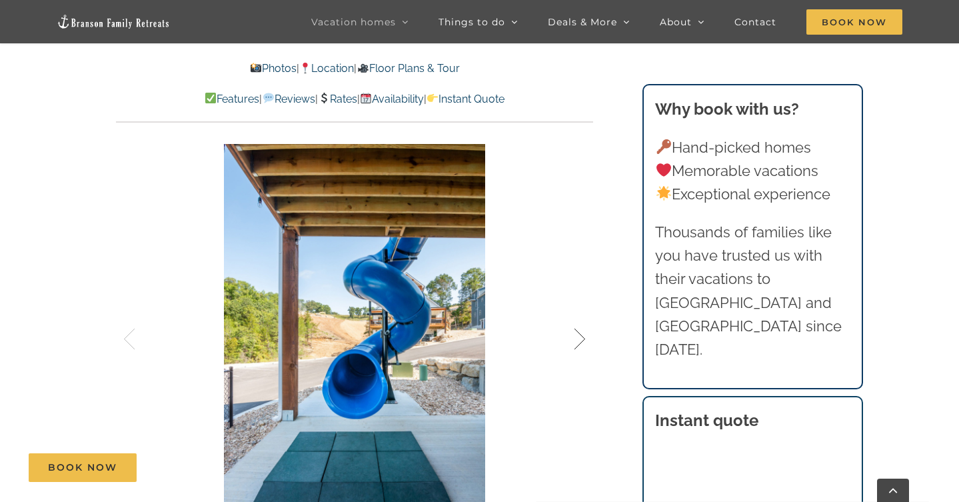
click at [585, 336] on div at bounding box center [565, 339] width 41 height 83
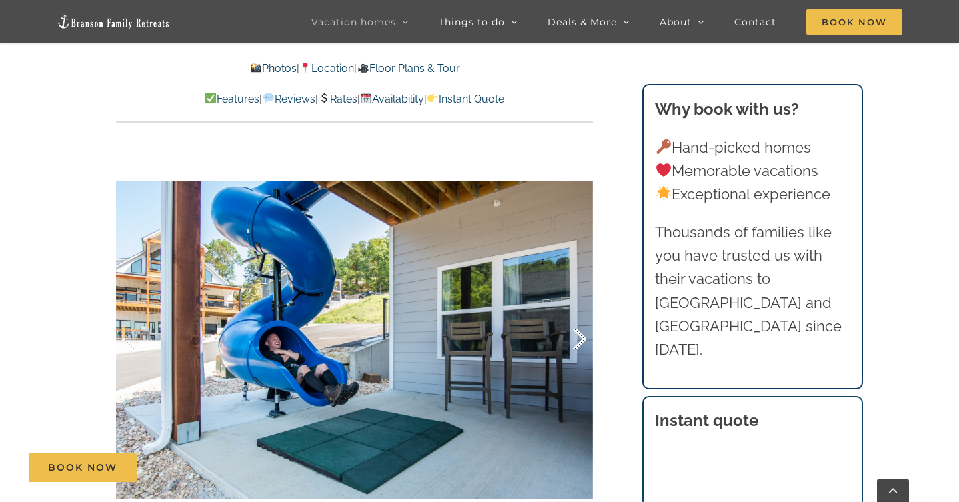
click at [585, 336] on div at bounding box center [565, 339] width 41 height 83
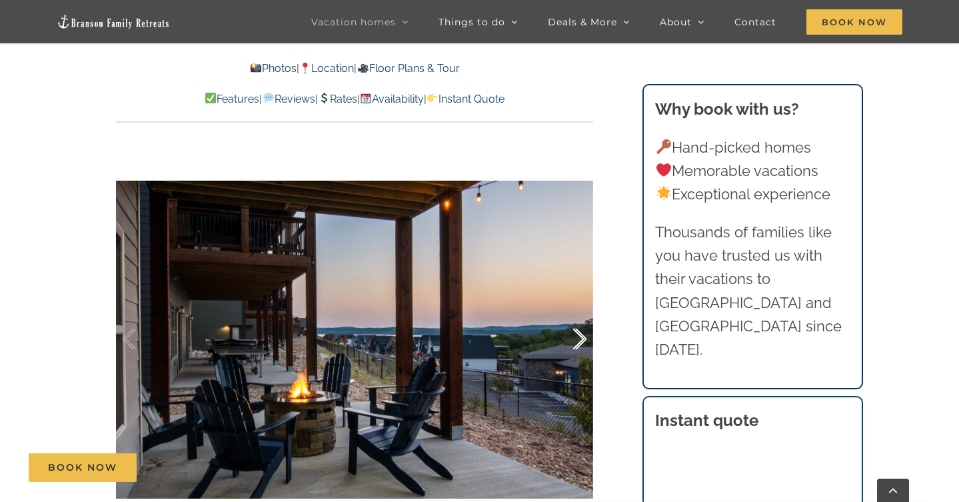
click at [585, 336] on div at bounding box center [565, 339] width 41 height 83
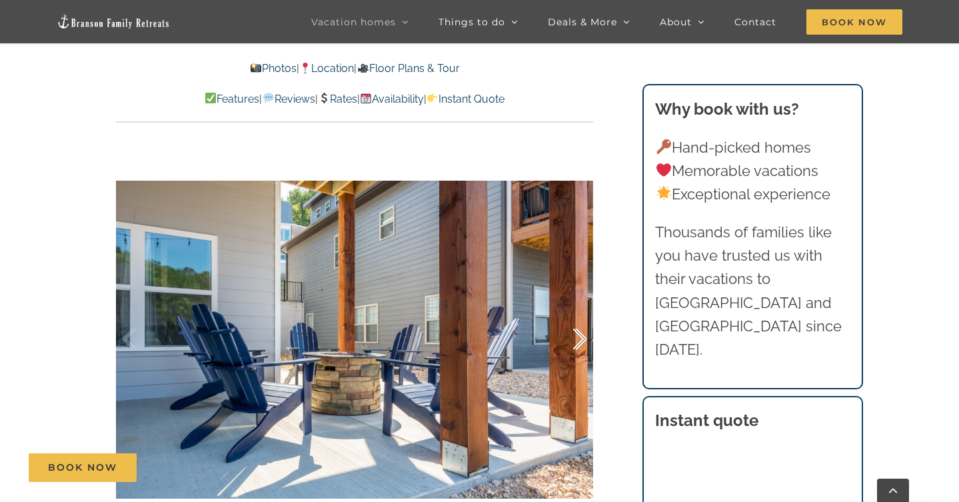
click at [585, 336] on div at bounding box center [565, 339] width 41 height 83
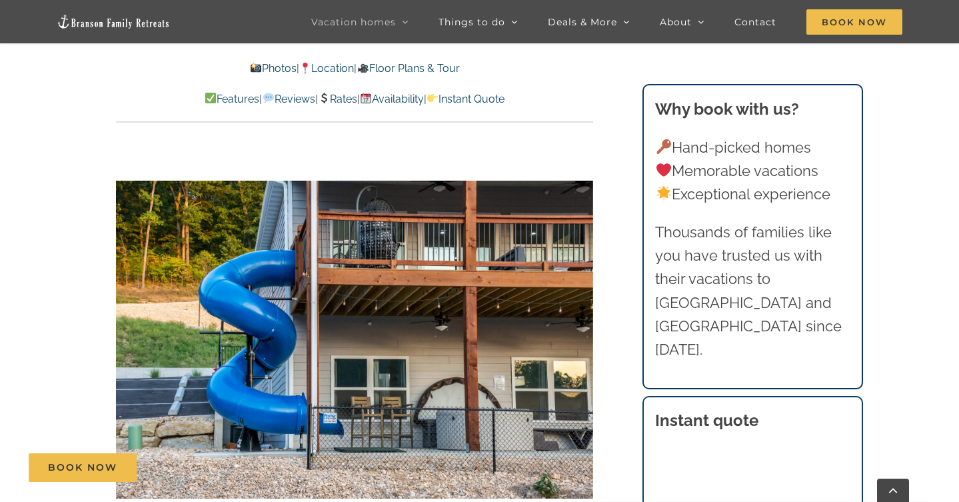
click at [585, 336] on div at bounding box center [605, 339] width 41 height 83
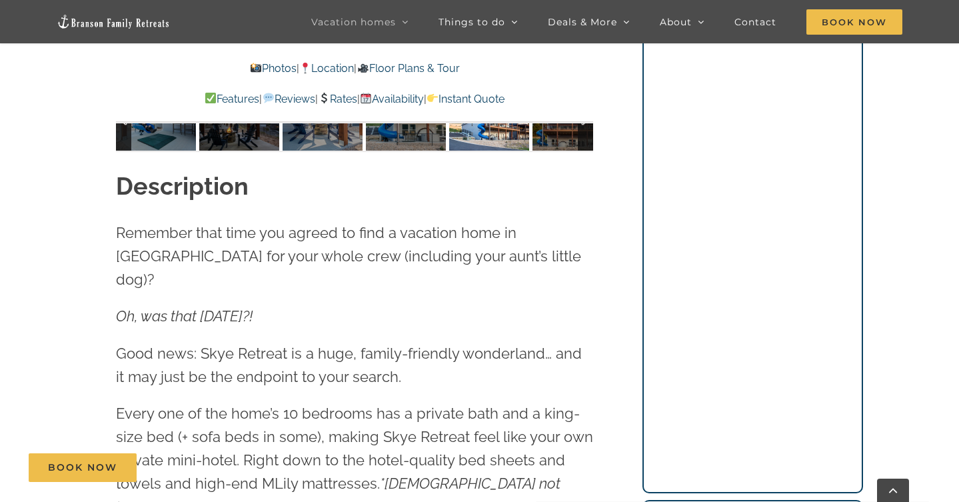
scroll to position [1354, 0]
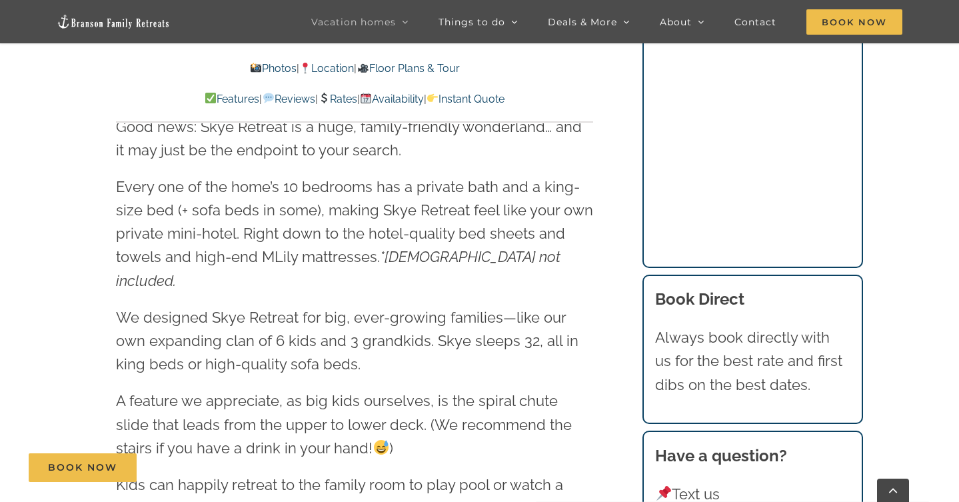
scroll to position [1588, 0]
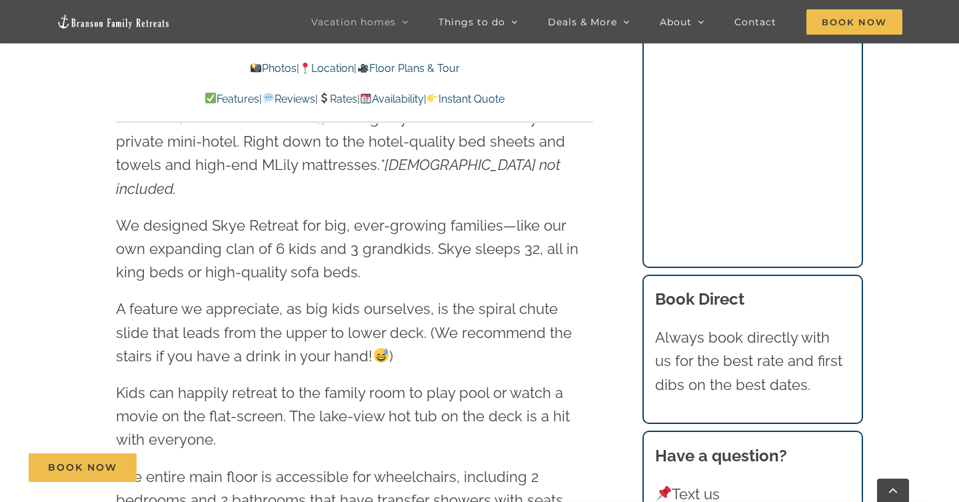
scroll to position [1684, 0]
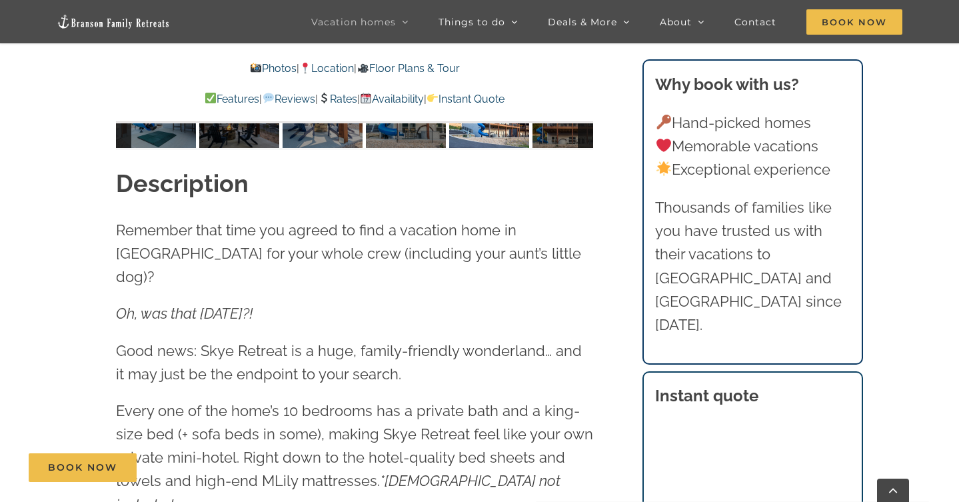
scroll to position [1365, 0]
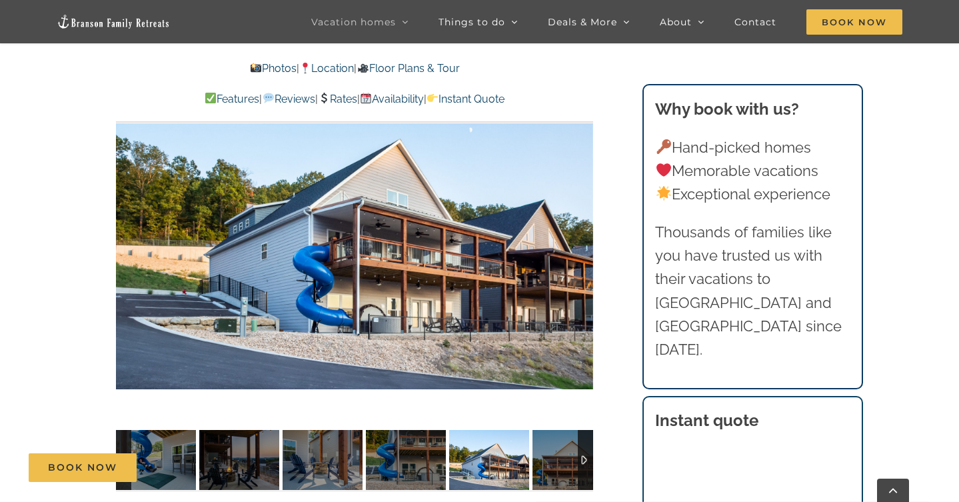
scroll to position [1020, 0]
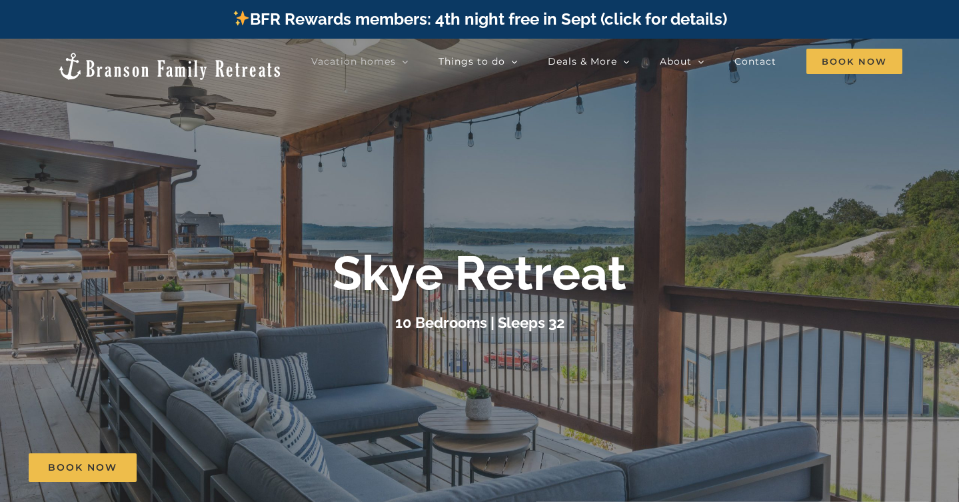
scroll to position [1386, 0]
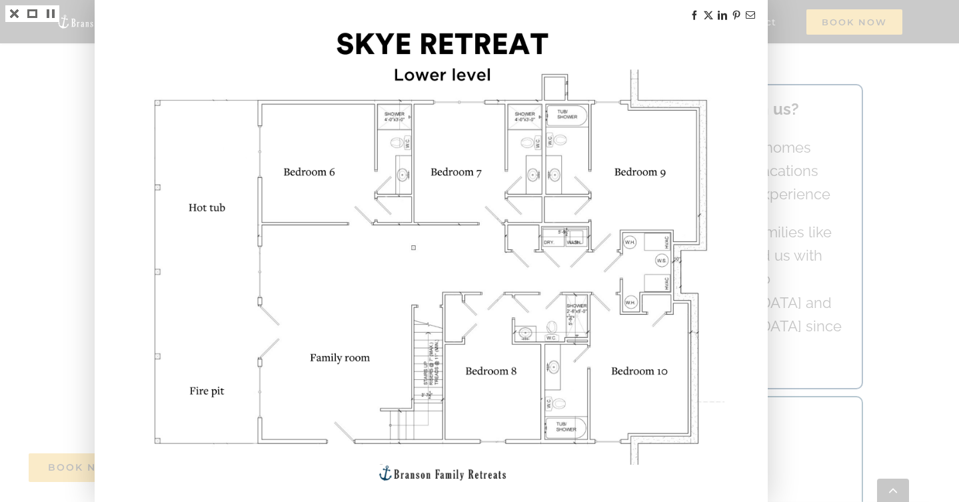
scroll to position [912, 0]
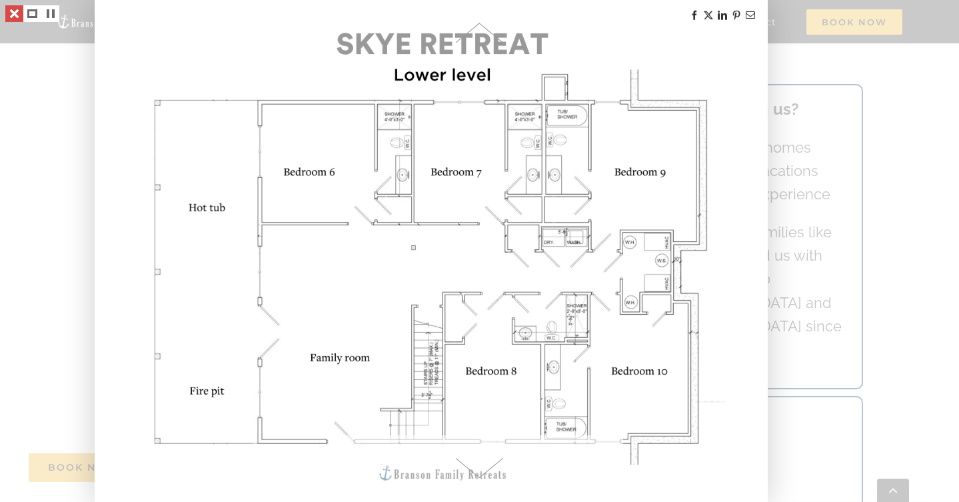
click at [14, 13] on link at bounding box center [14, 13] width 18 height 17
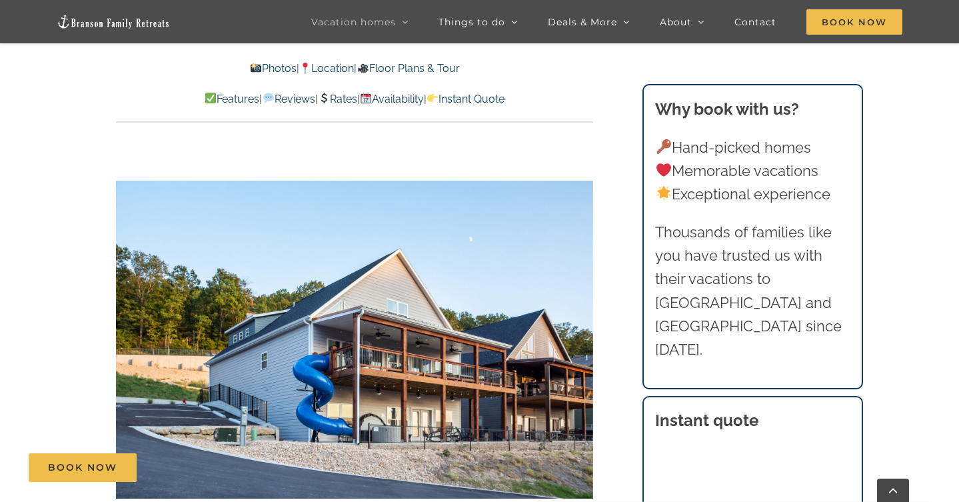
click at [14, 13] on div "Vacation homes 2 to 3 Bedrooms Mini Camp | 2 Bedrooms Mini Pearl | 2 Bedrooms M…" at bounding box center [479, 21] width 959 height 43
